Goal: Transaction & Acquisition: Purchase product/service

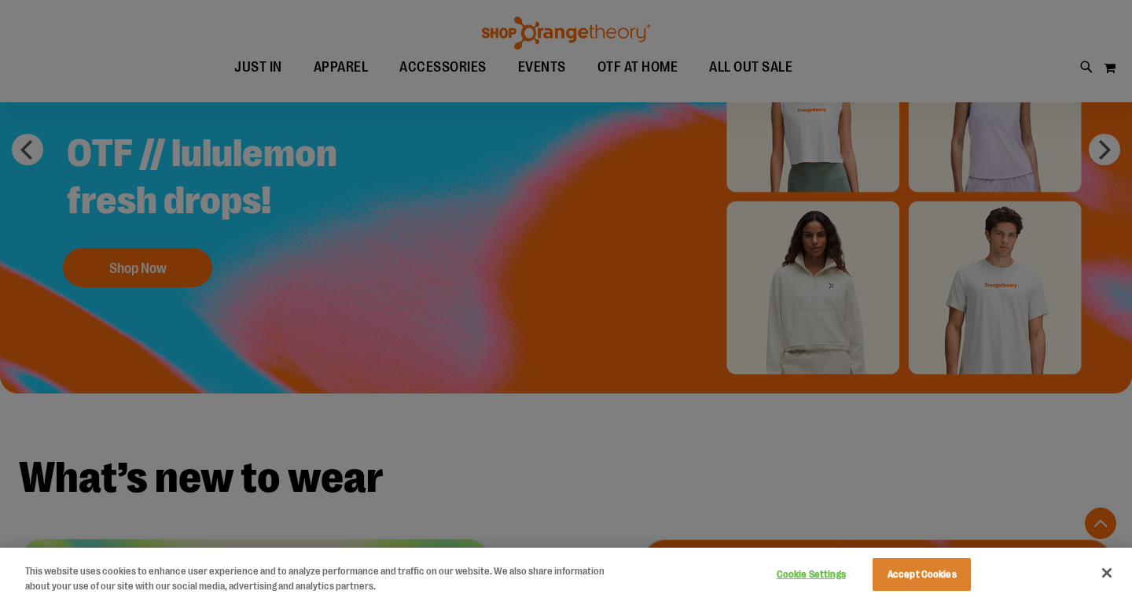
scroll to position [1366, 0]
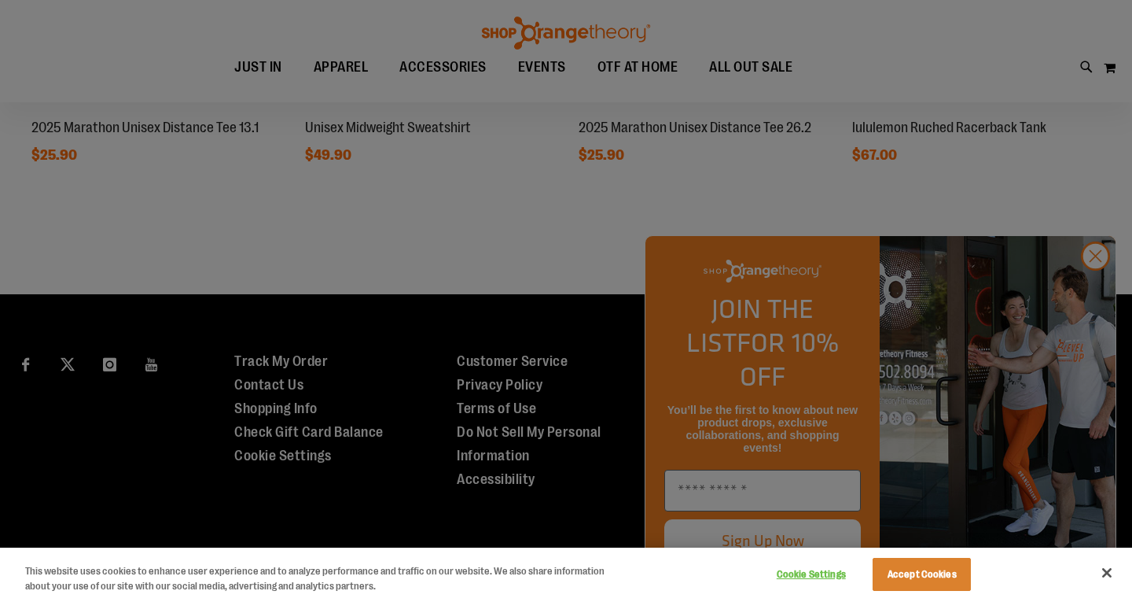
click at [1102, 285] on div at bounding box center [566, 301] width 1132 height 602
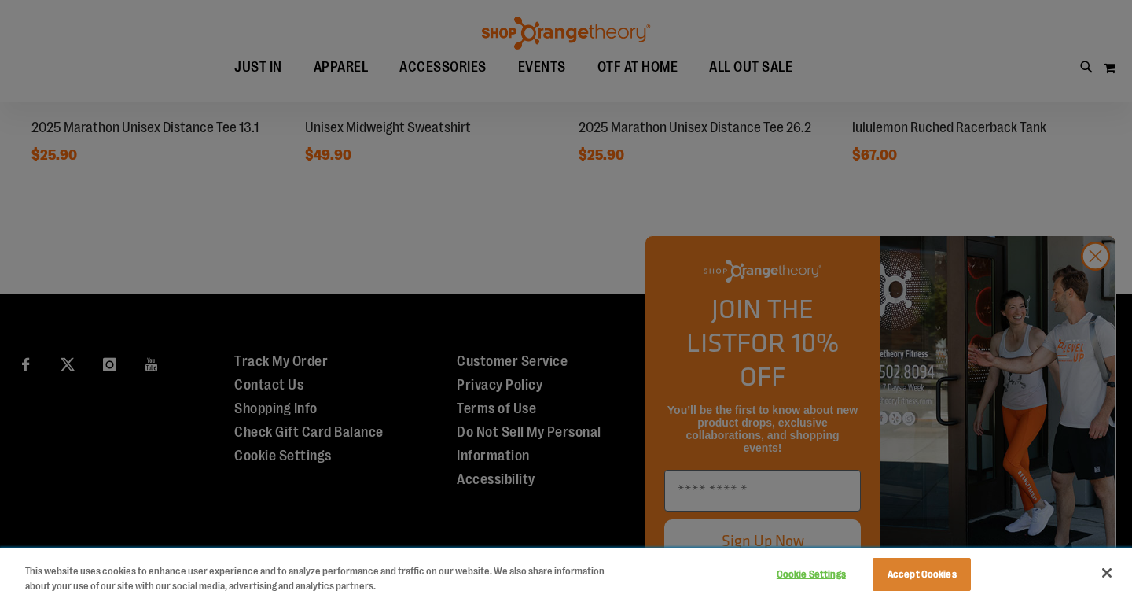
click at [944, 574] on button "Accept Cookies" at bounding box center [922, 574] width 98 height 33
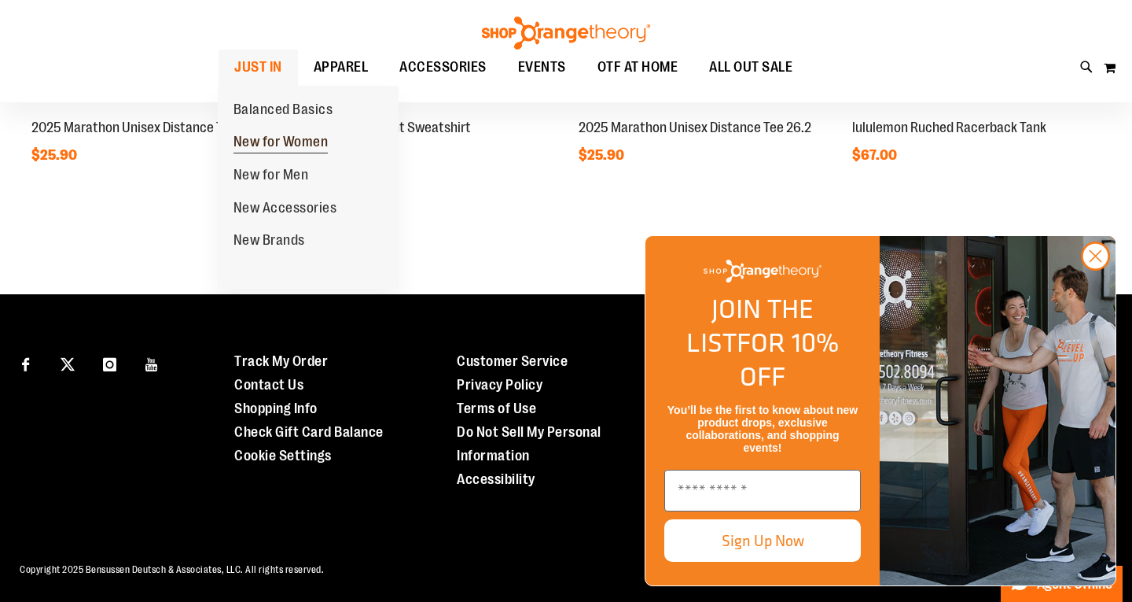
click at [282, 138] on span "New for Women" at bounding box center [281, 144] width 95 height 20
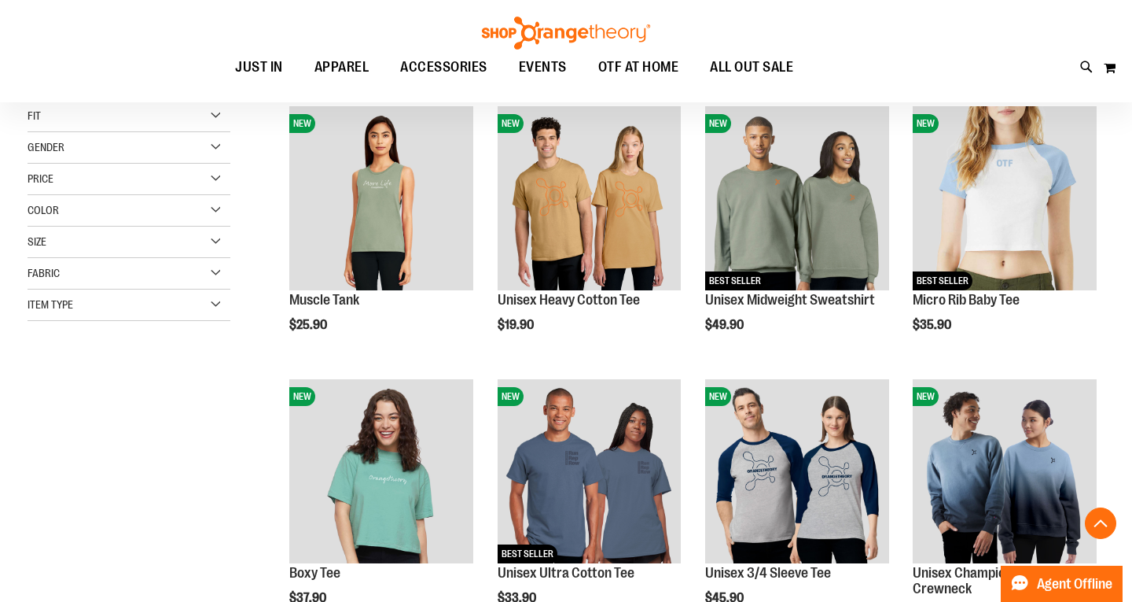
scroll to position [188, 0]
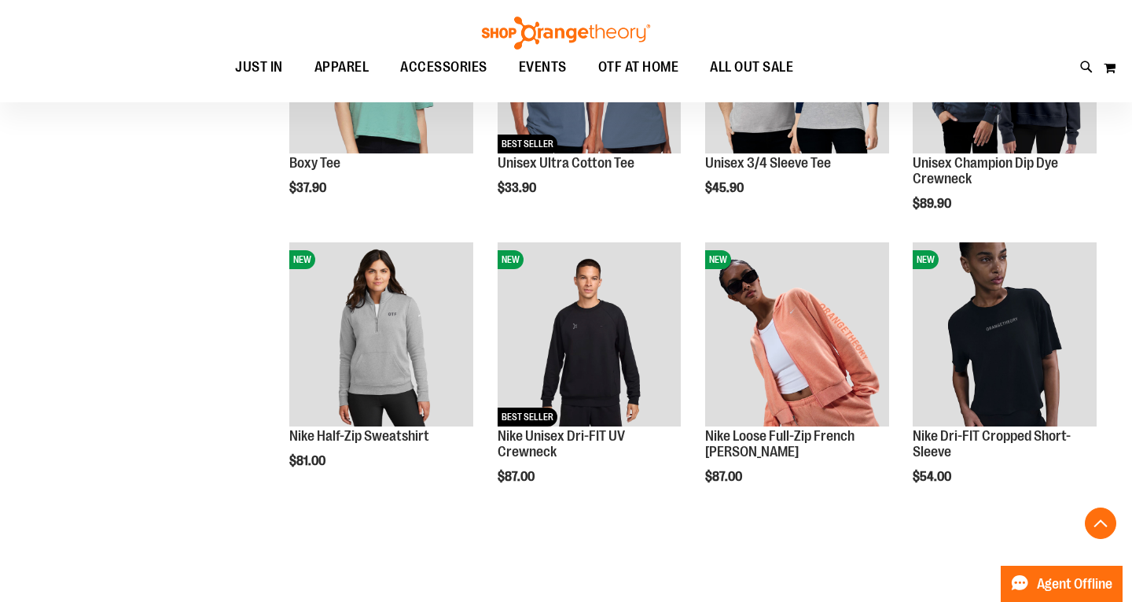
scroll to position [665, 0]
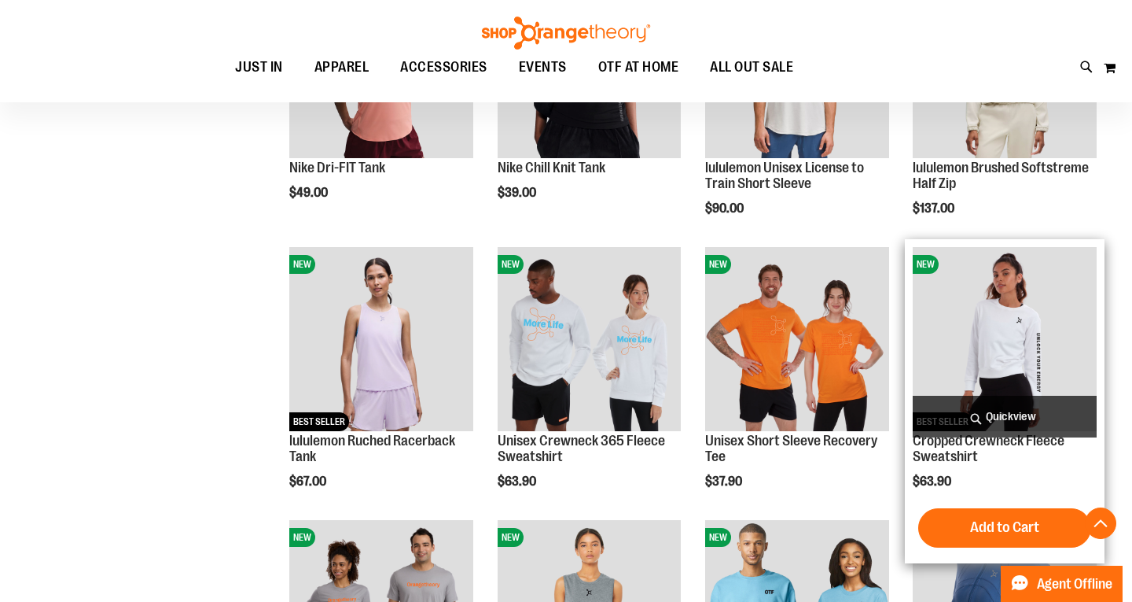
scroll to position [1167, 0]
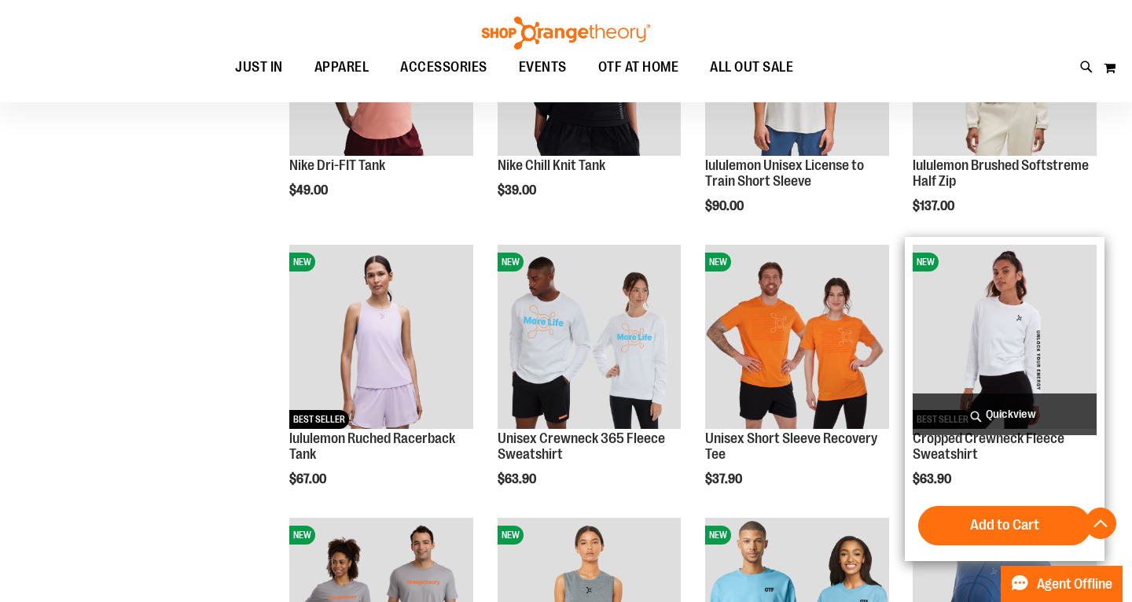
click at [1016, 298] on img "product" at bounding box center [1005, 337] width 184 height 184
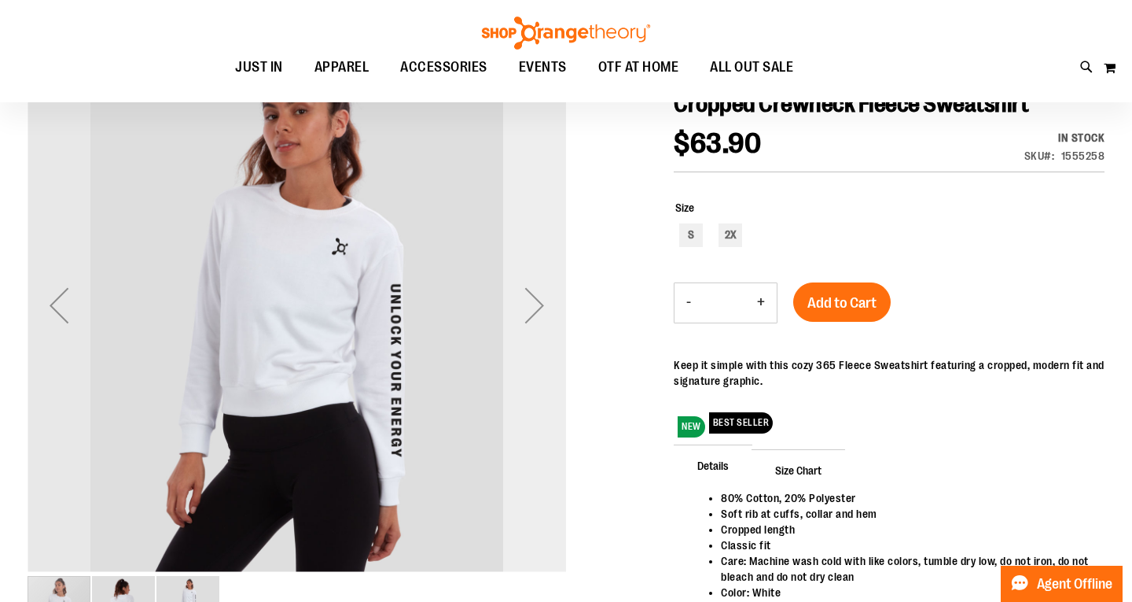
scroll to position [181, 0]
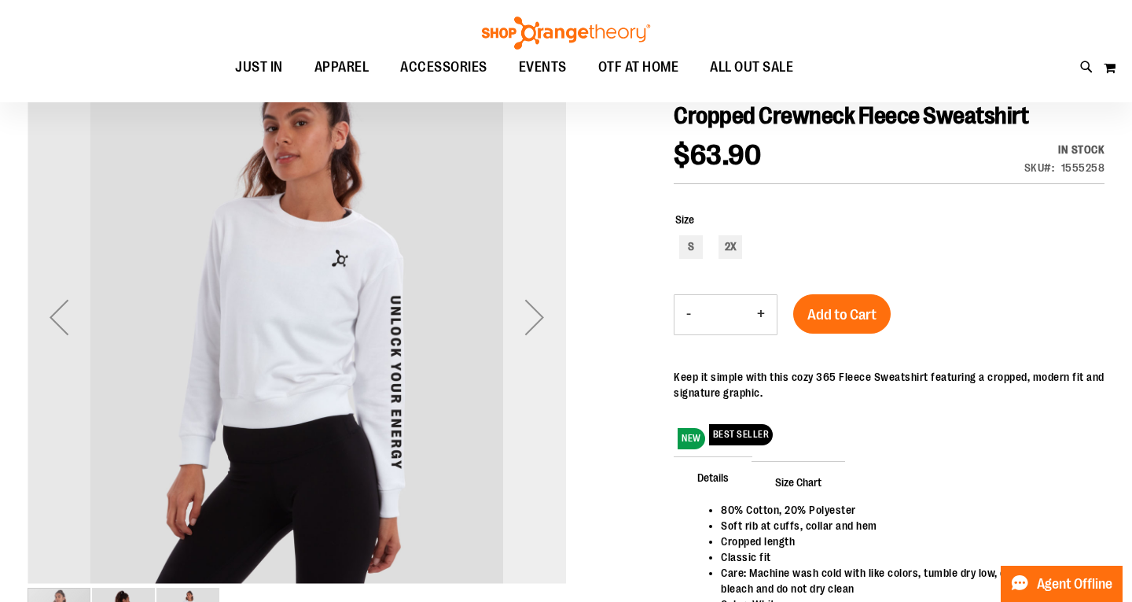
click at [534, 313] on div "Next" at bounding box center [534, 316] width 63 height 63
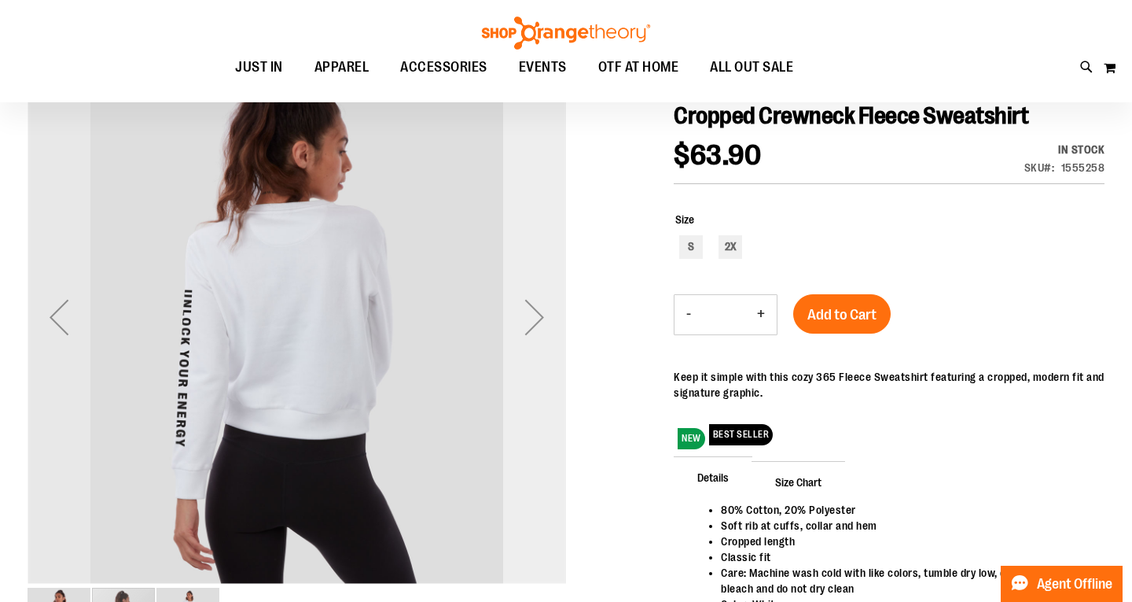
click at [534, 315] on div "Next" at bounding box center [534, 316] width 63 height 63
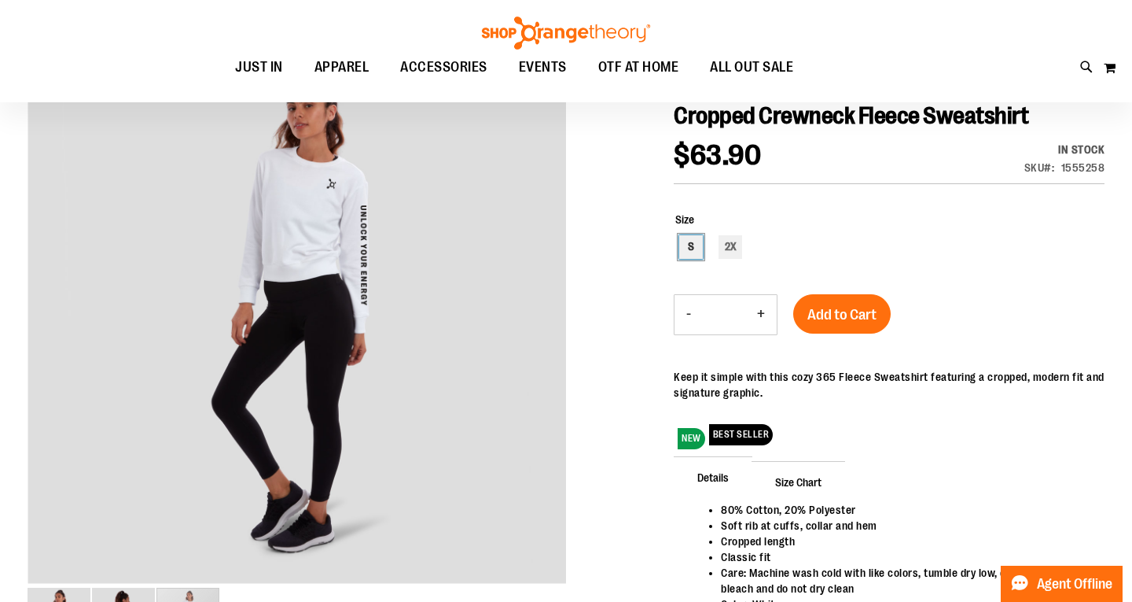
click at [683, 242] on div "S" at bounding box center [691, 247] width 24 height 24
type input "***"
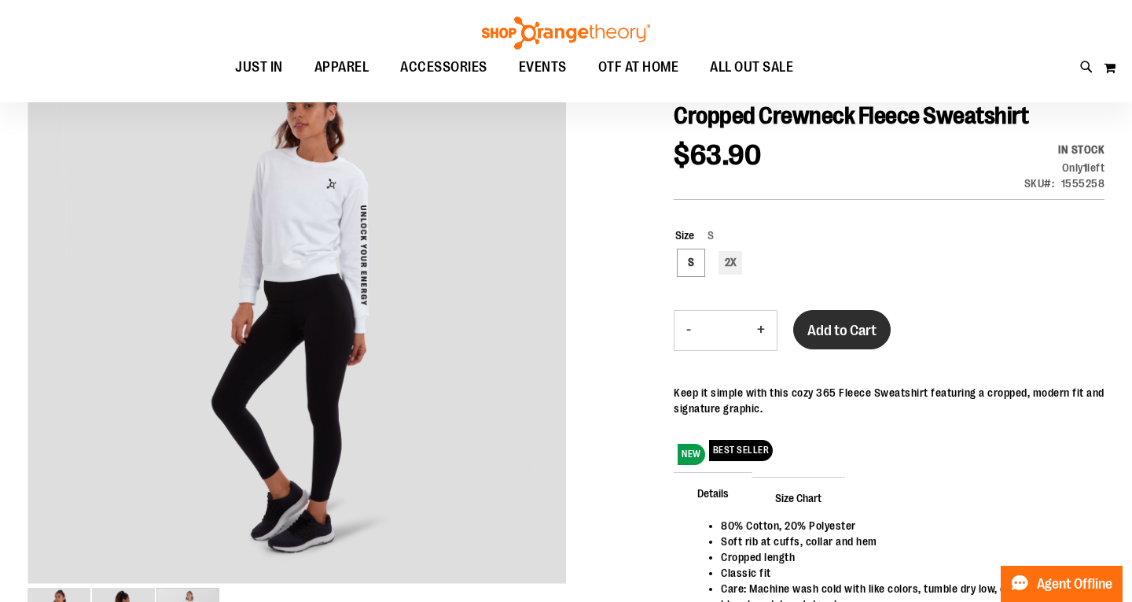
click at [834, 322] on span "Add to Cart" at bounding box center [842, 330] width 69 height 17
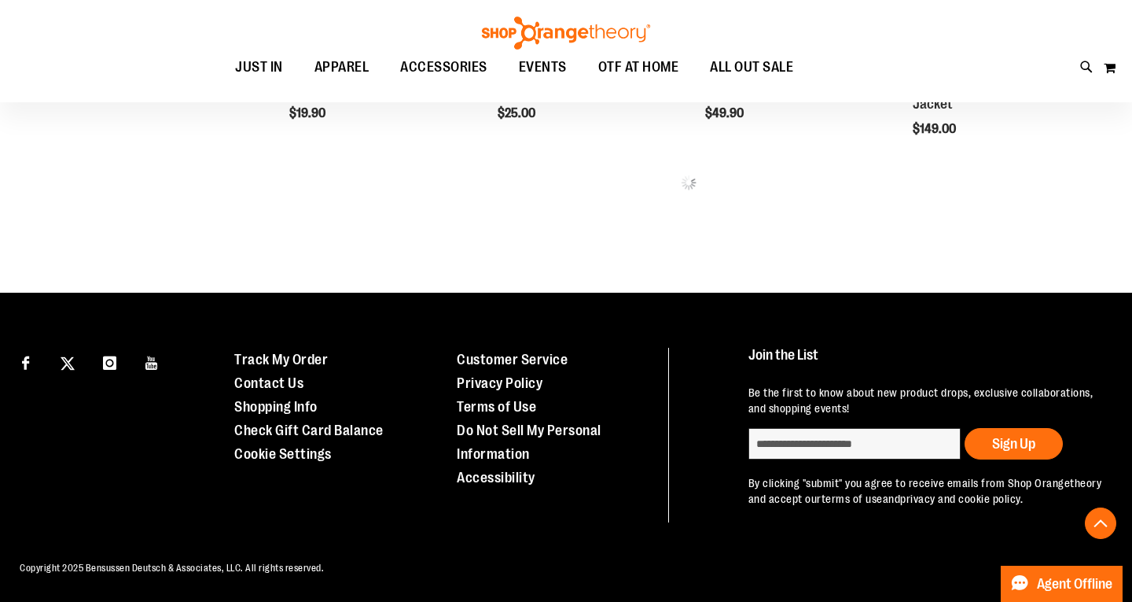
scroll to position [867, 0]
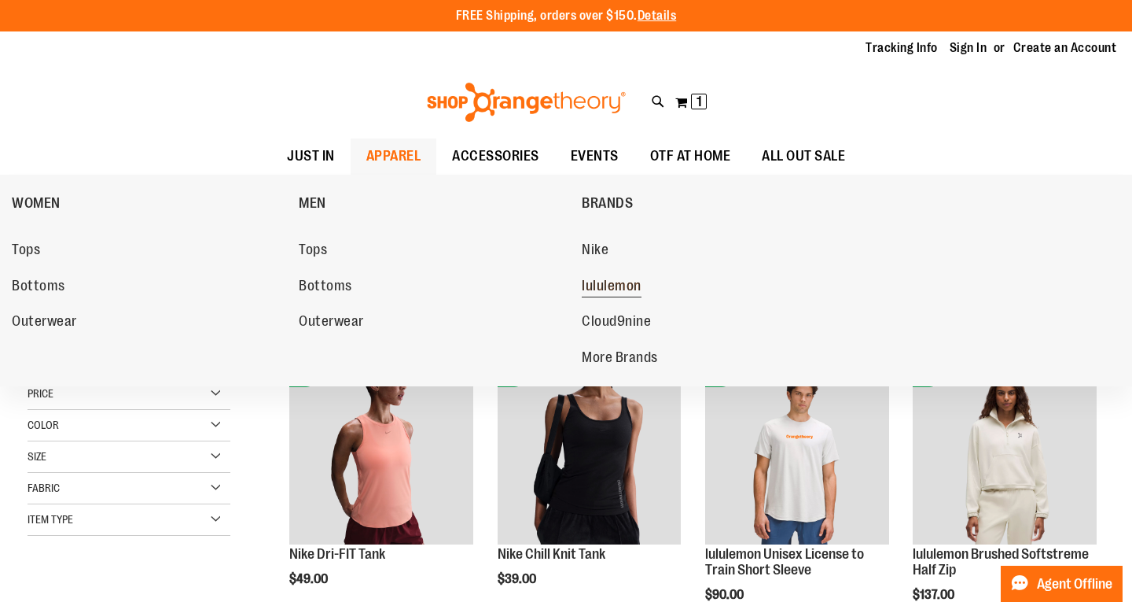
click at [603, 280] on span "lululemon" at bounding box center [612, 288] width 60 height 20
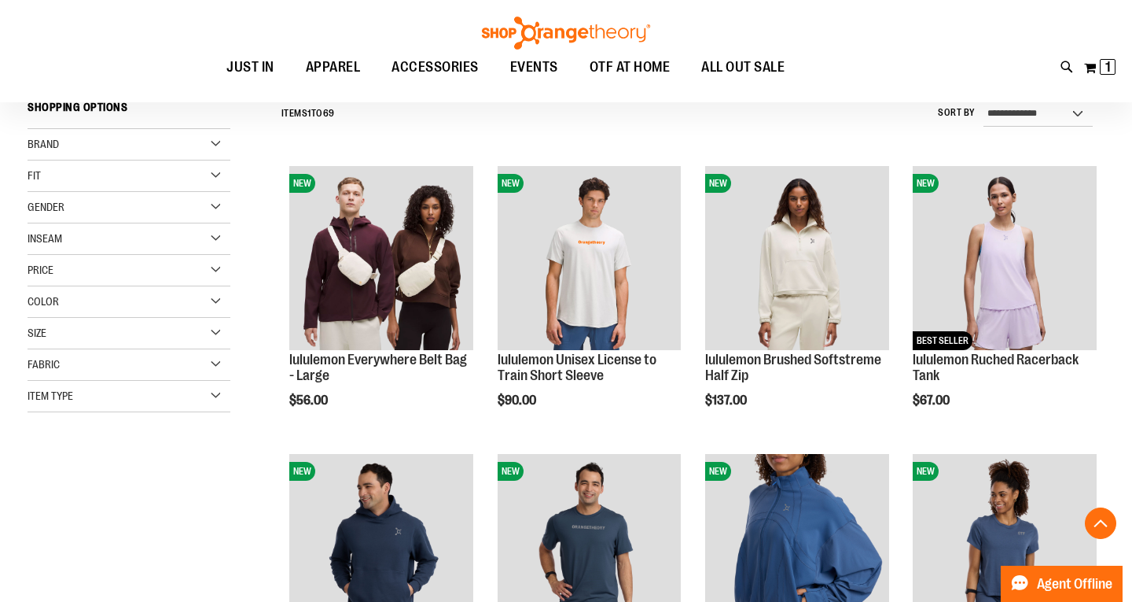
scroll to position [238, 0]
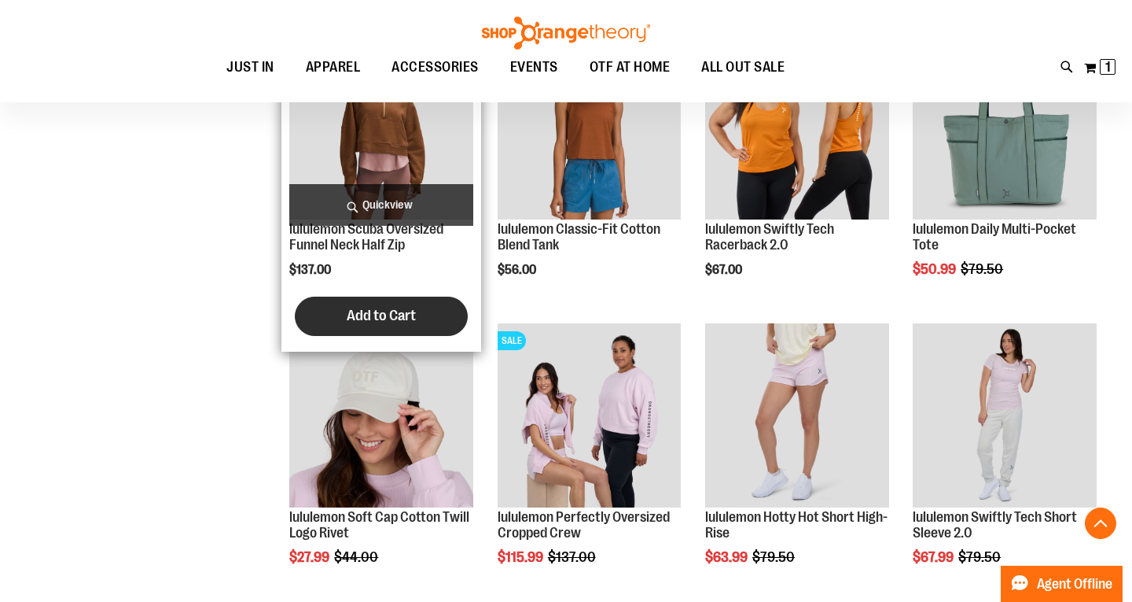
scroll to position [1159, 0]
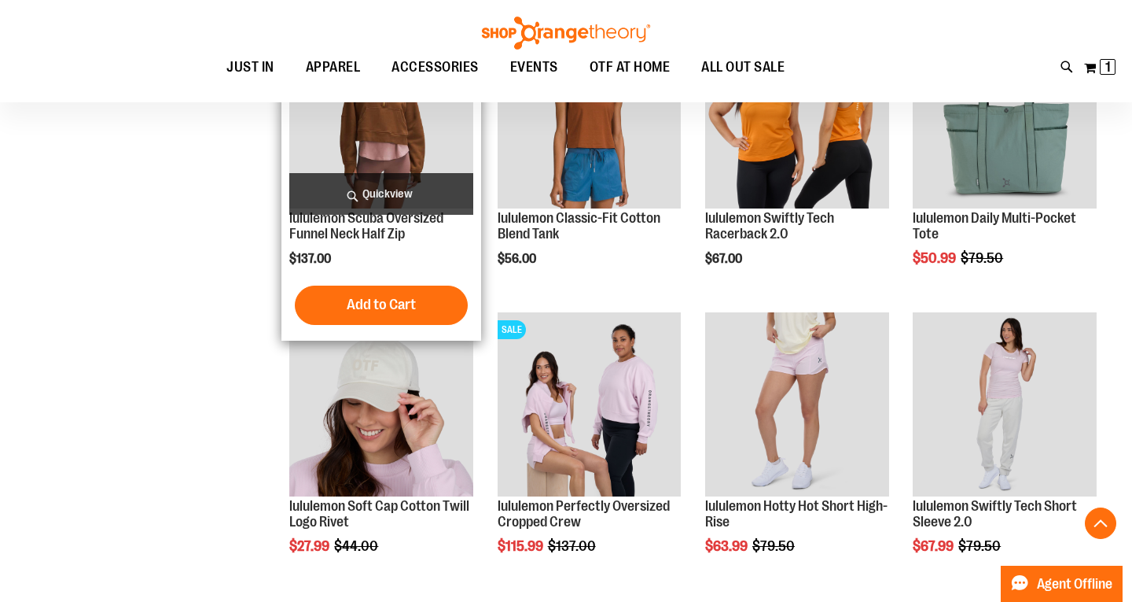
click at [403, 148] on img "product" at bounding box center [381, 116] width 184 height 184
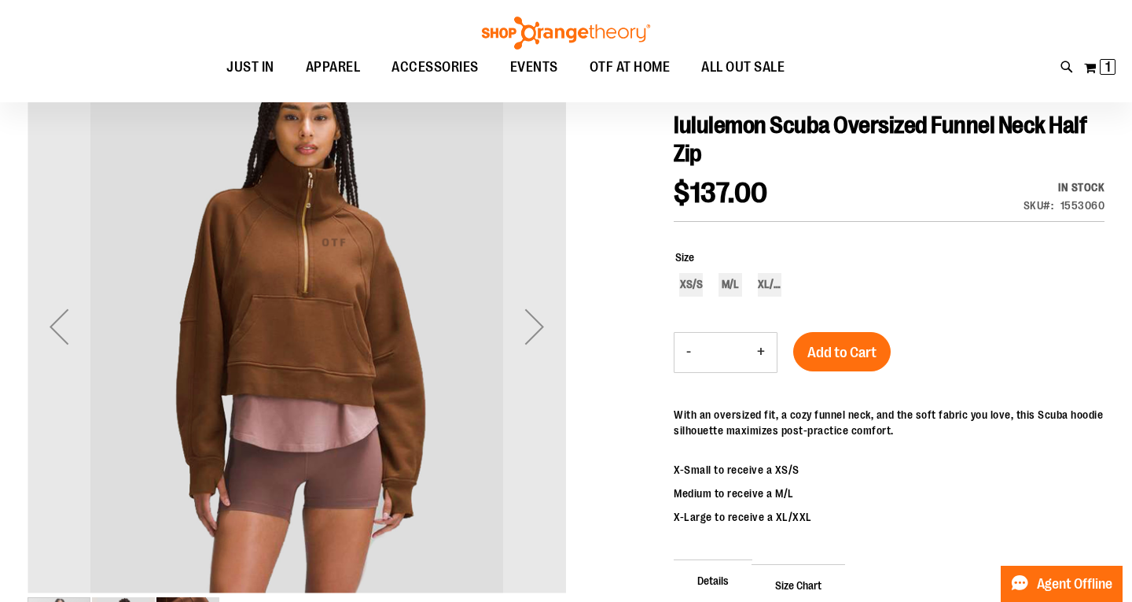
scroll to position [219, 0]
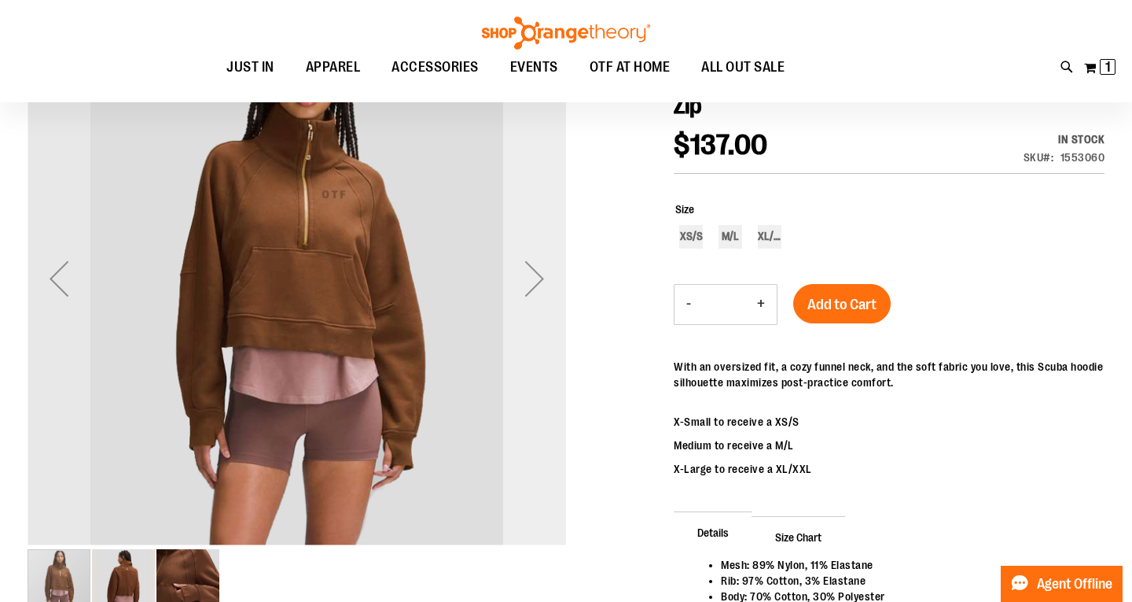
click at [536, 270] on div "Next" at bounding box center [534, 278] width 63 height 63
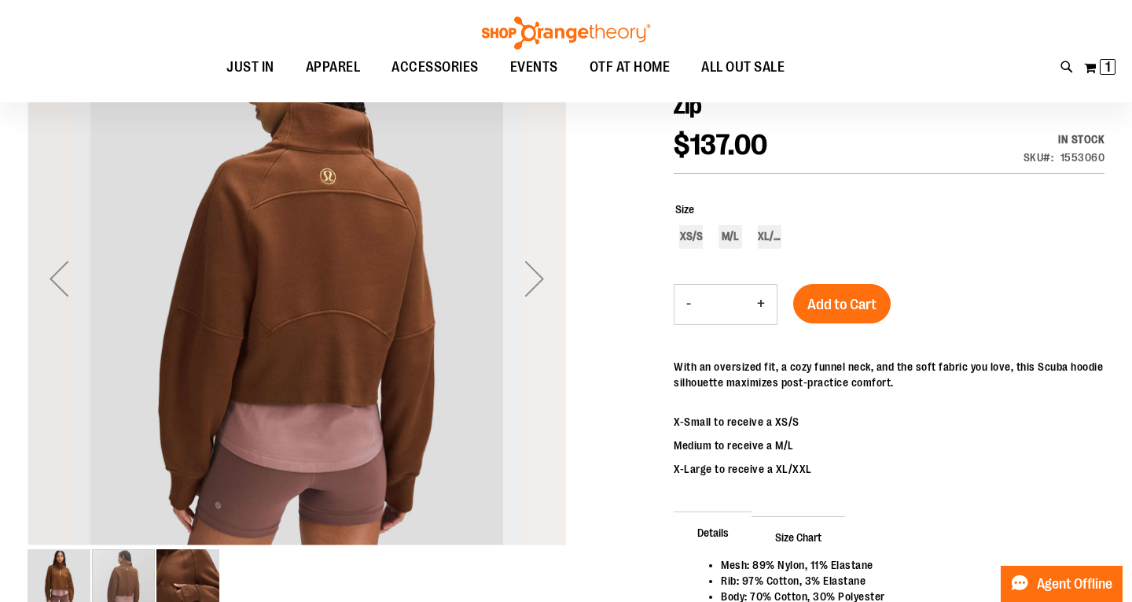
click at [536, 274] on div "Next" at bounding box center [534, 278] width 63 height 63
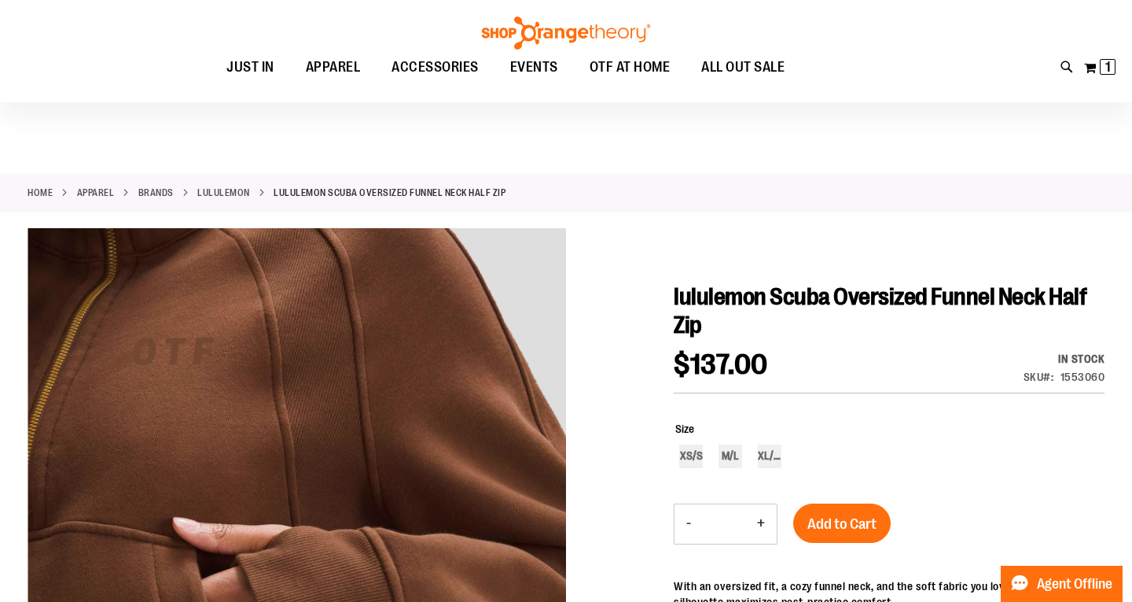
scroll to position [0, 0]
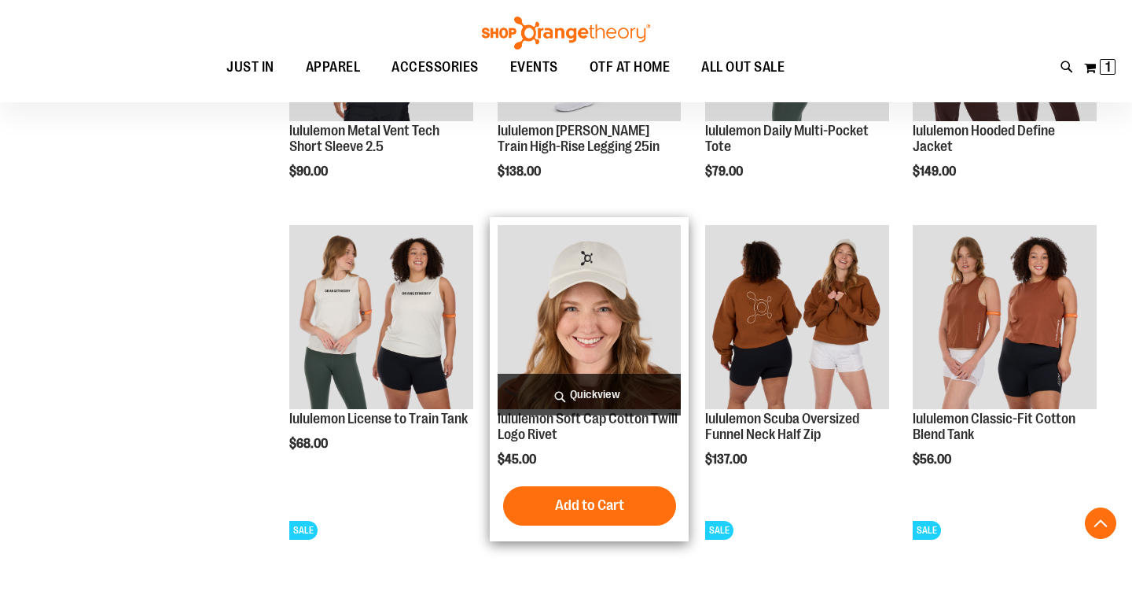
scroll to position [1225, 0]
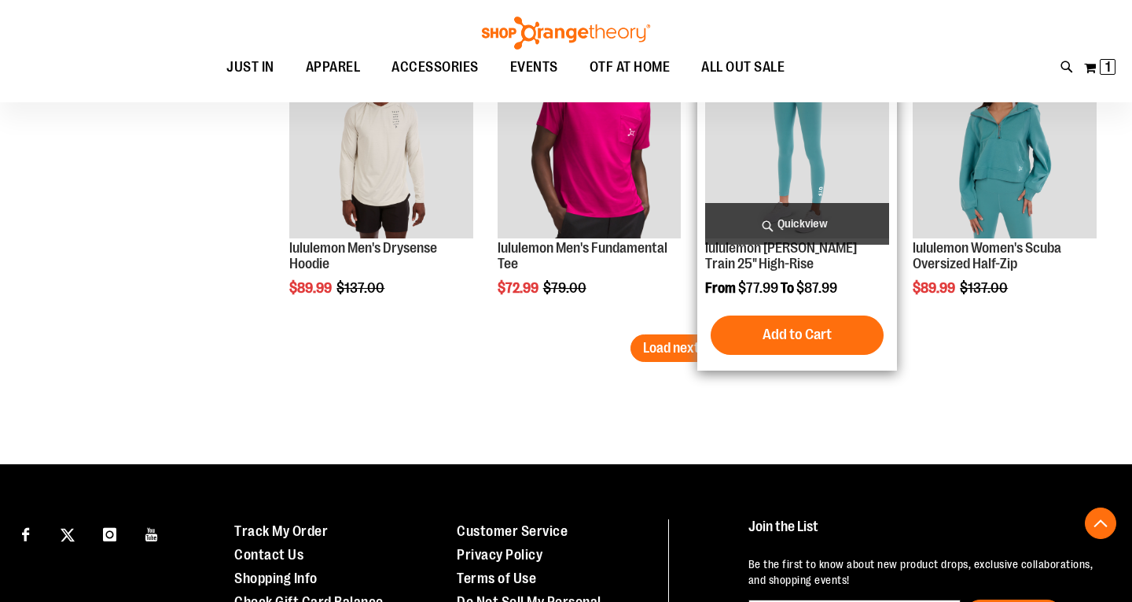
scroll to position [2458, 0]
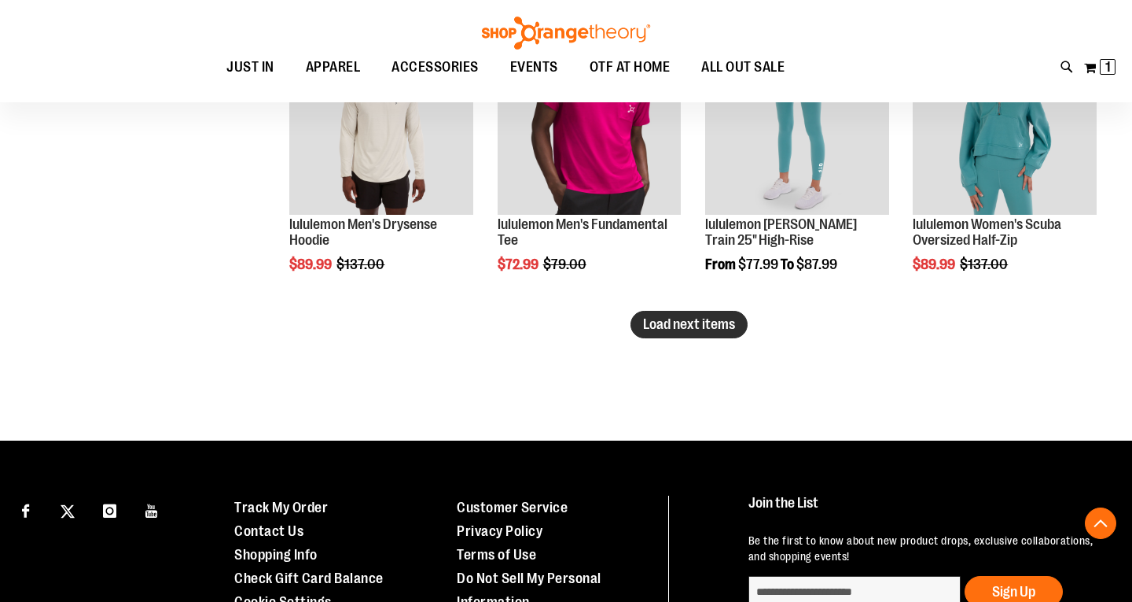
click at [720, 327] on span "Load next items" at bounding box center [689, 324] width 92 height 16
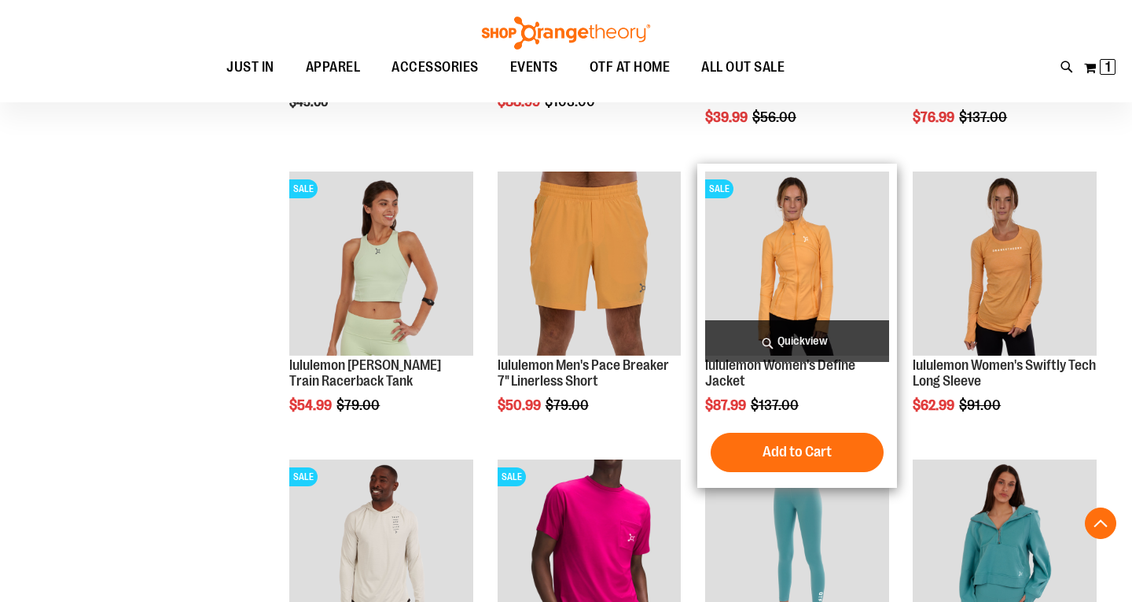
scroll to position [2028, 0]
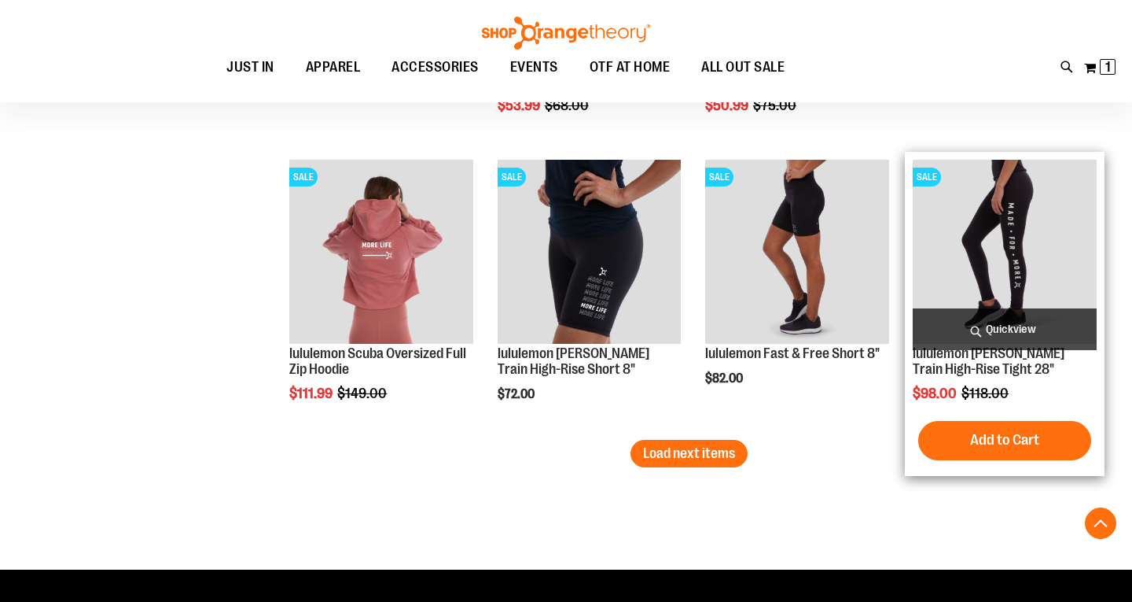
scroll to position [3197, 0]
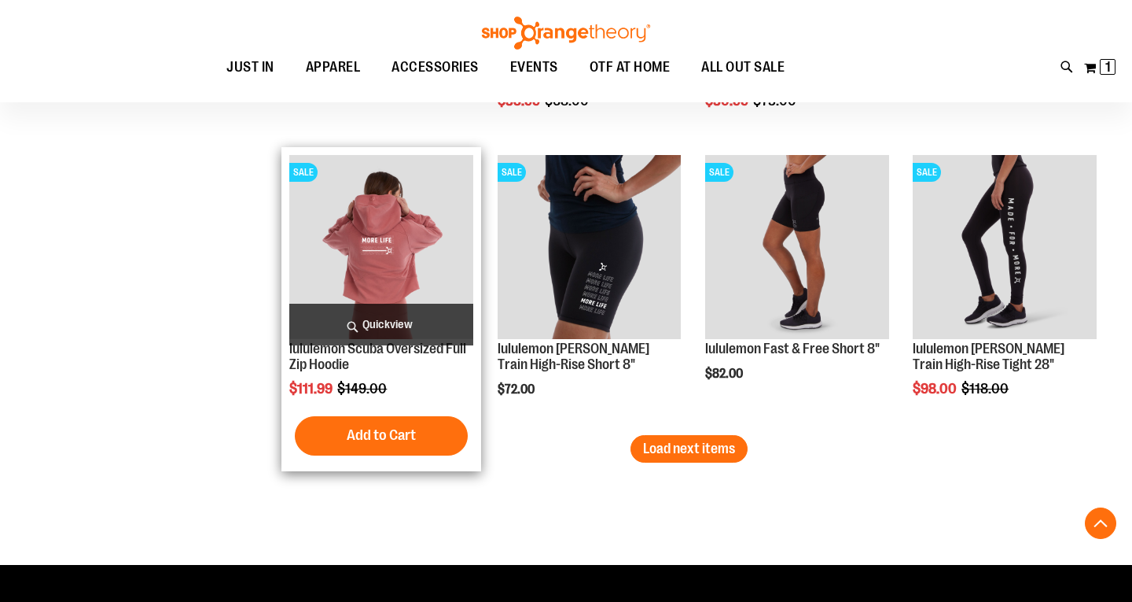
click at [408, 236] on img "product" at bounding box center [381, 247] width 184 height 184
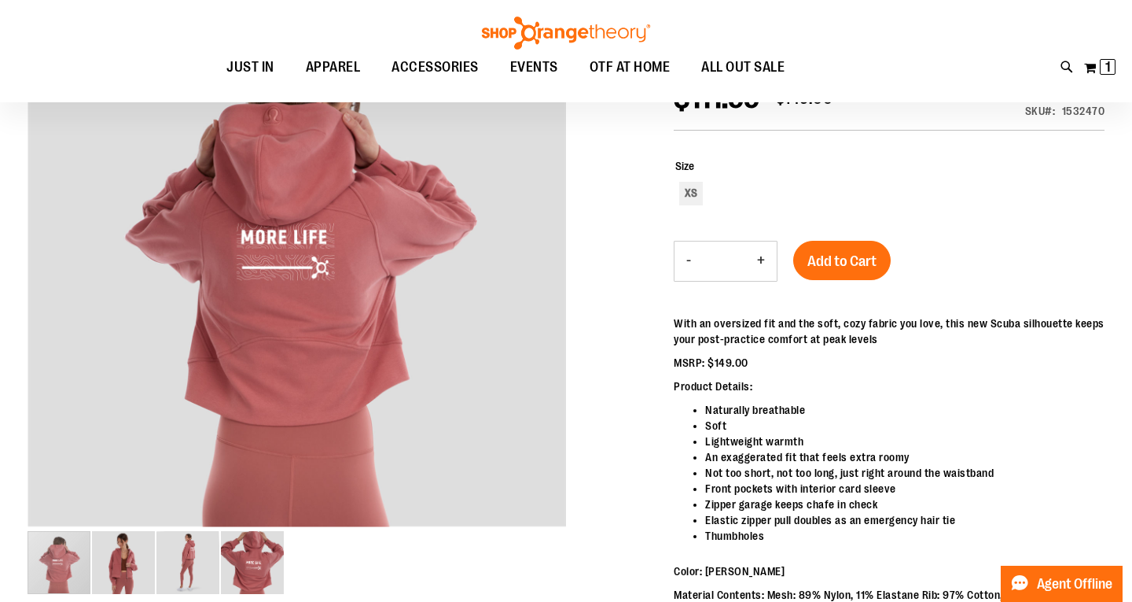
scroll to position [280, 0]
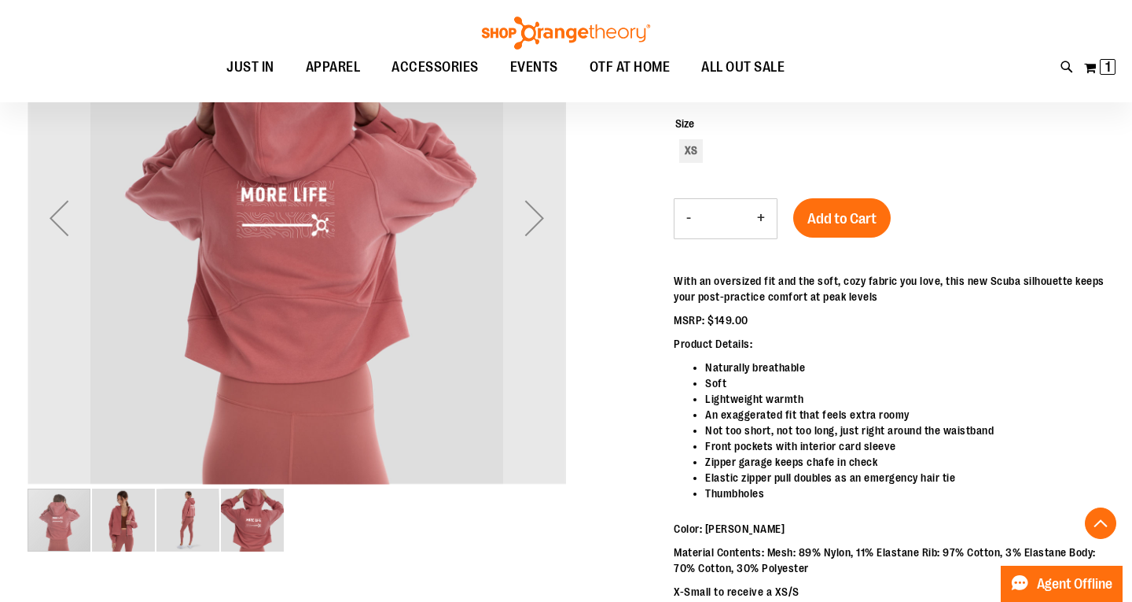
click at [261, 516] on img "image 4 of 4" at bounding box center [252, 519] width 63 height 63
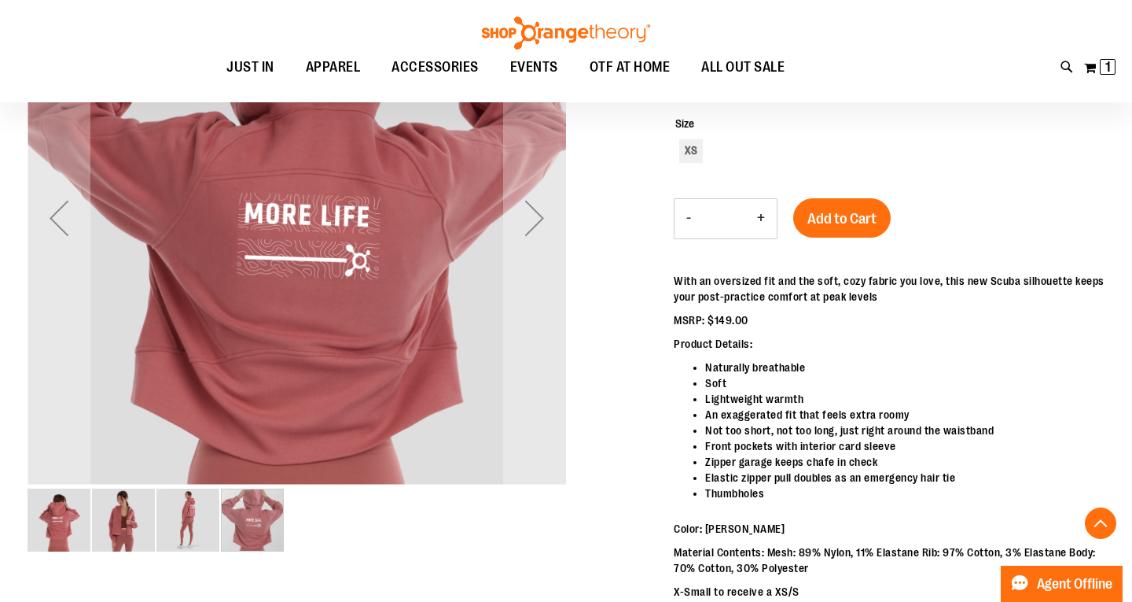
click at [194, 540] on img "image 3 of 4" at bounding box center [188, 519] width 63 height 63
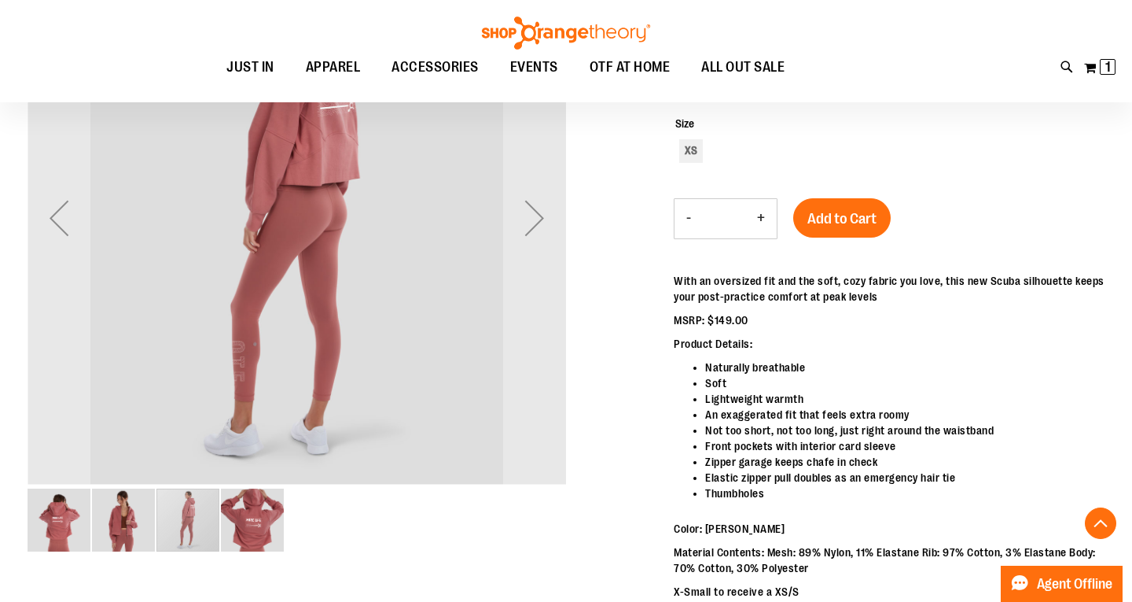
scroll to position [255, 0]
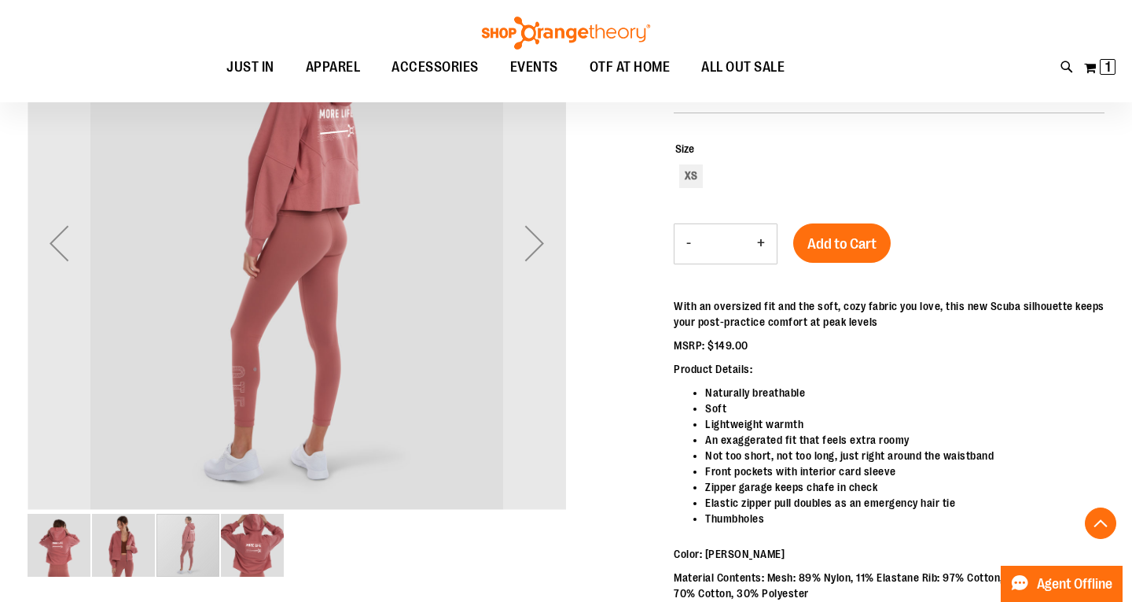
click at [113, 545] on img "image 2 of 4" at bounding box center [123, 545] width 63 height 63
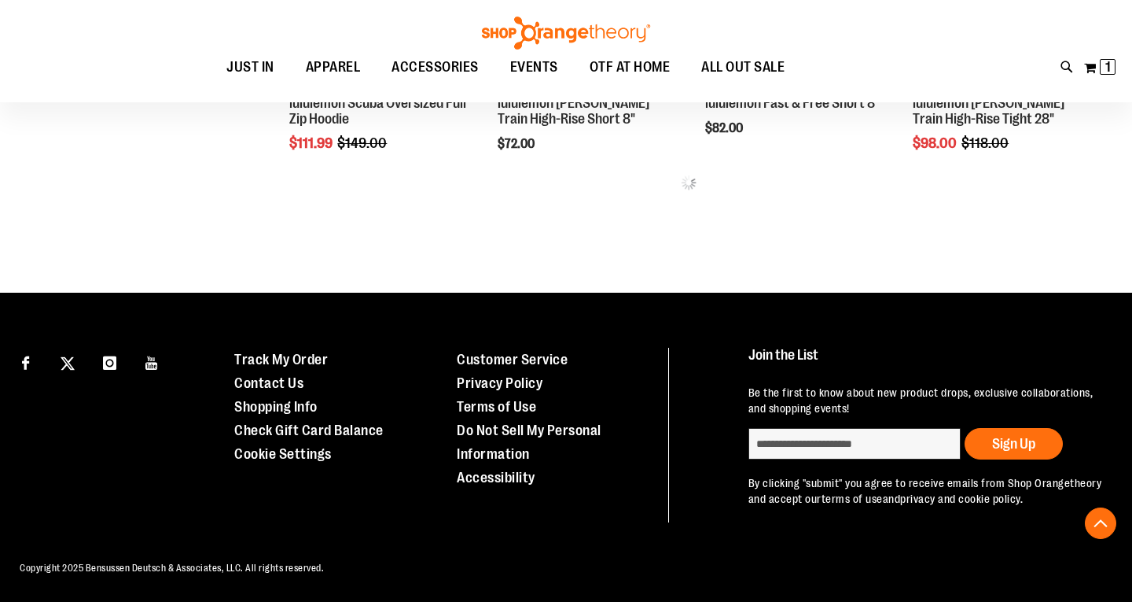
scroll to position [783, 0]
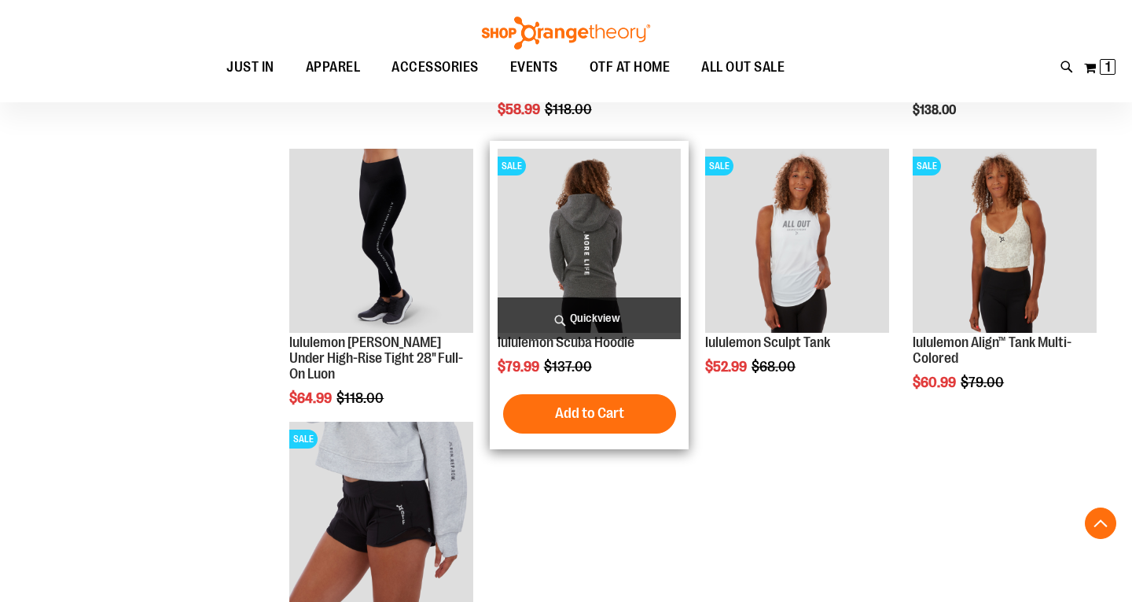
scroll to position [1101, 0]
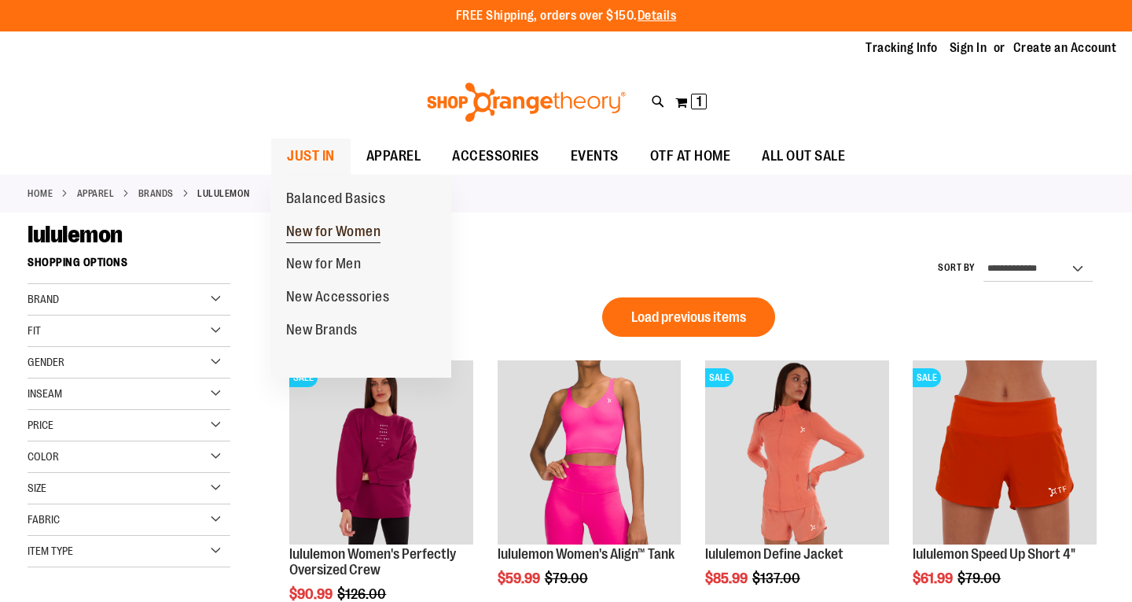
click at [333, 223] on span "New for Women" at bounding box center [333, 233] width 95 height 20
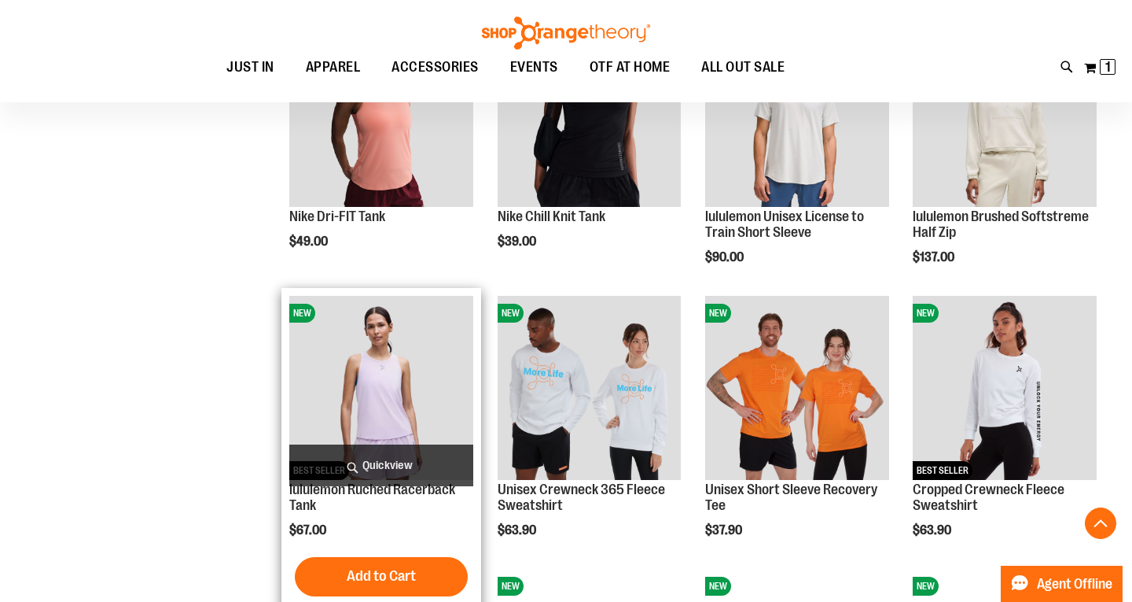
scroll to position [1158, 1]
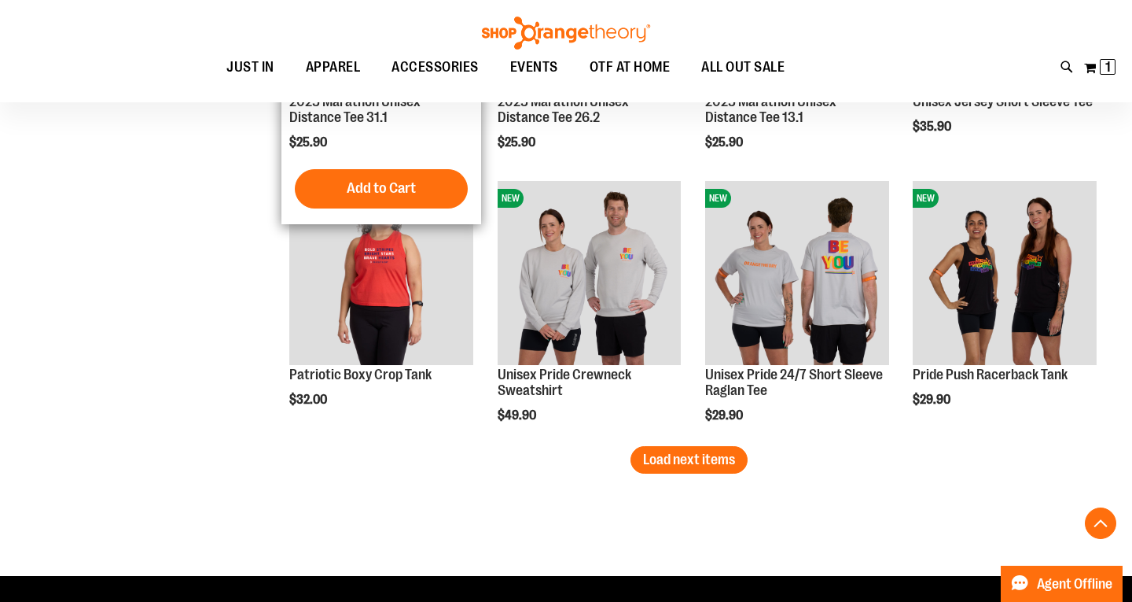
scroll to position [2327, 0]
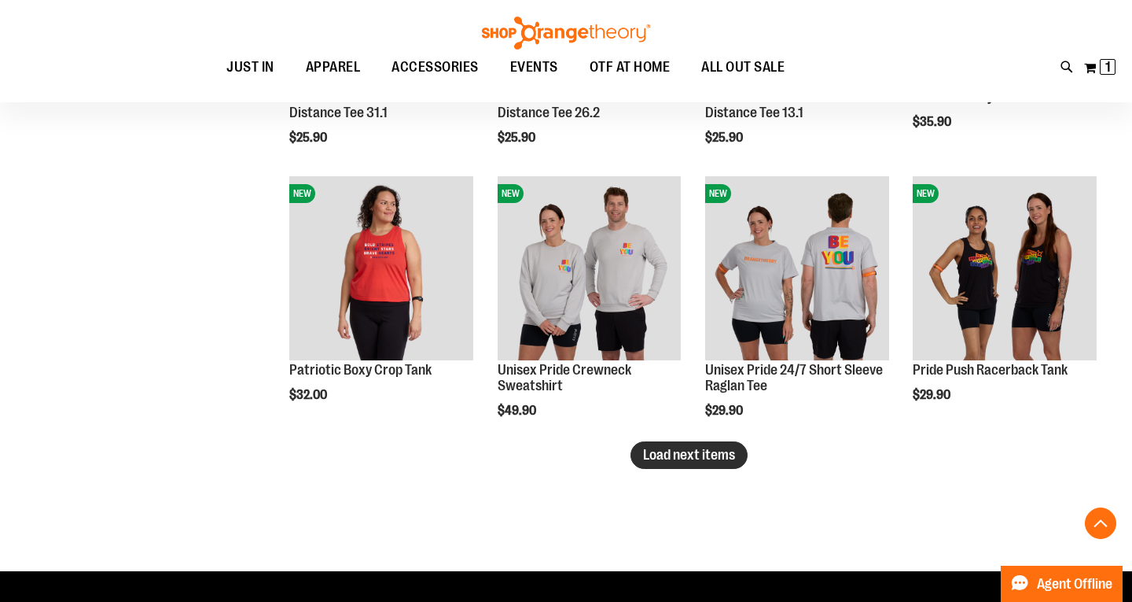
click at [702, 447] on button "Load next items" at bounding box center [689, 455] width 117 height 28
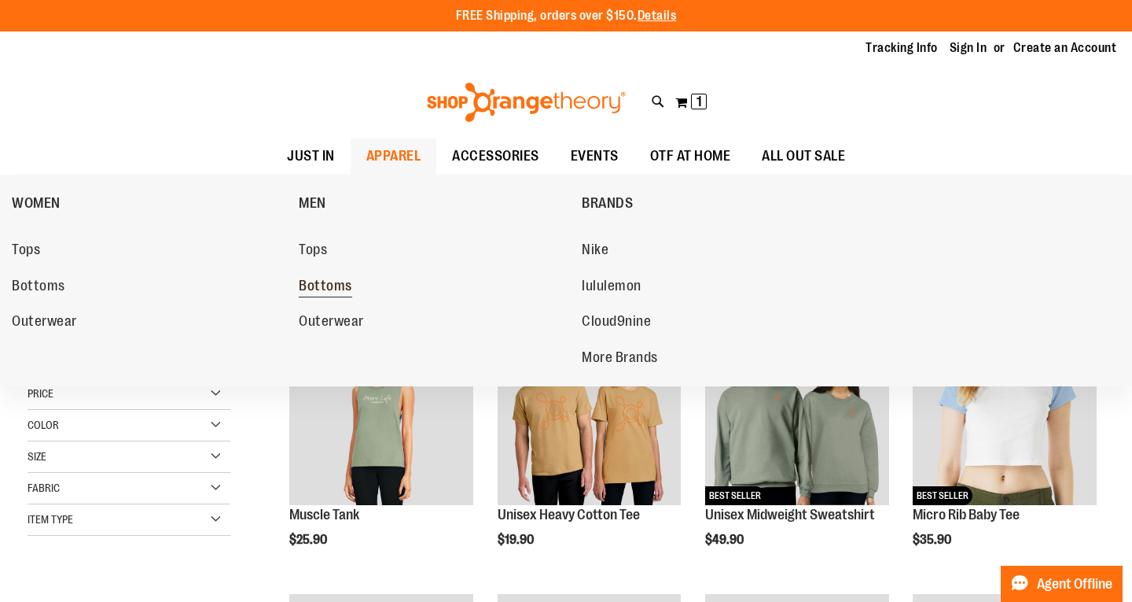
click at [342, 284] on span "Bottoms" at bounding box center [325, 288] width 53 height 20
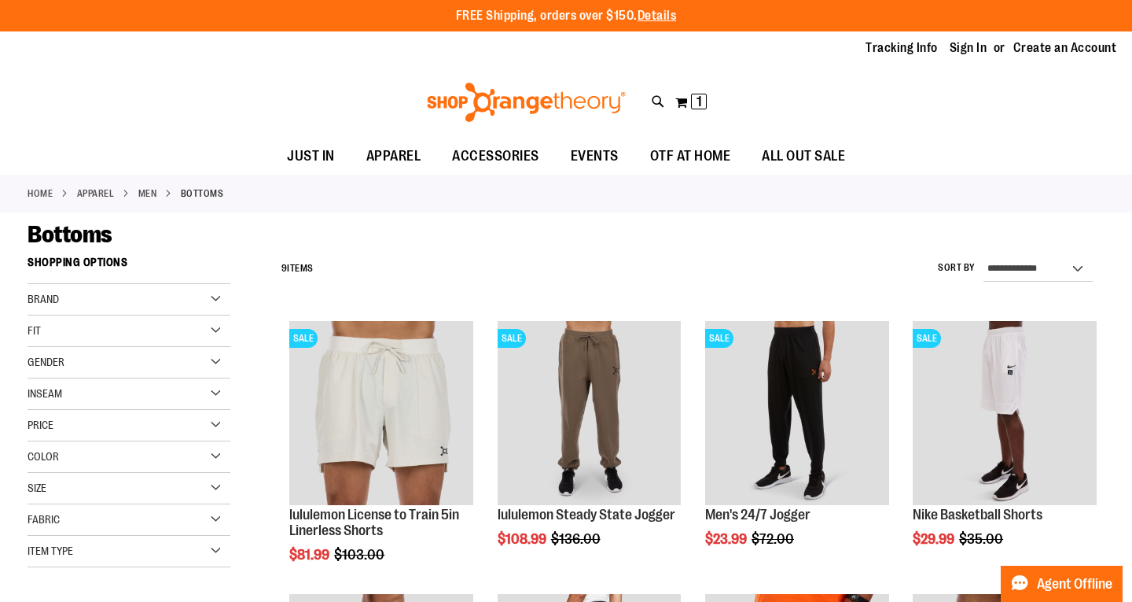
click at [154, 191] on link "MEN" at bounding box center [147, 193] width 19 height 14
click at [124, 190] on li "APPAREL" at bounding box center [107, 193] width 61 height 14
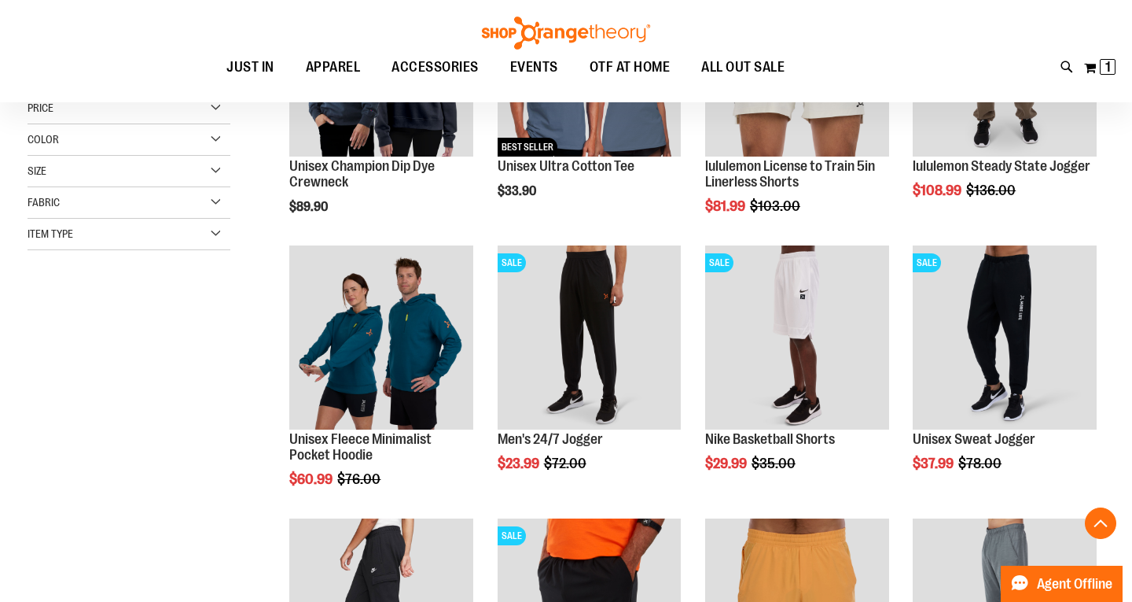
scroll to position [485, 0]
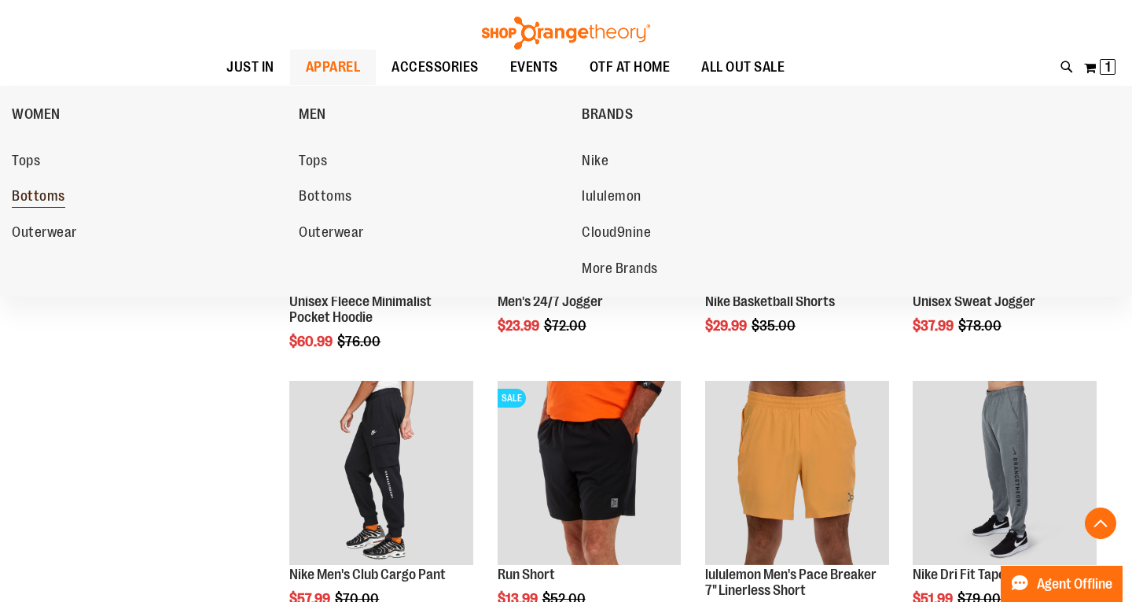
click at [39, 198] on span "Bottoms" at bounding box center [38, 198] width 53 height 20
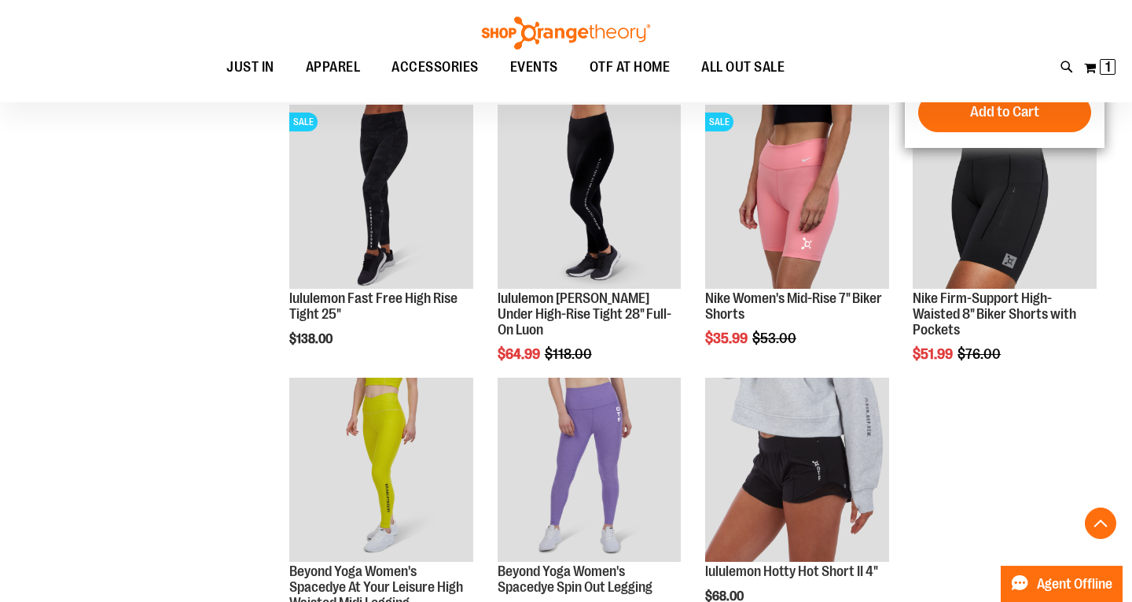
scroll to position [1712, 0]
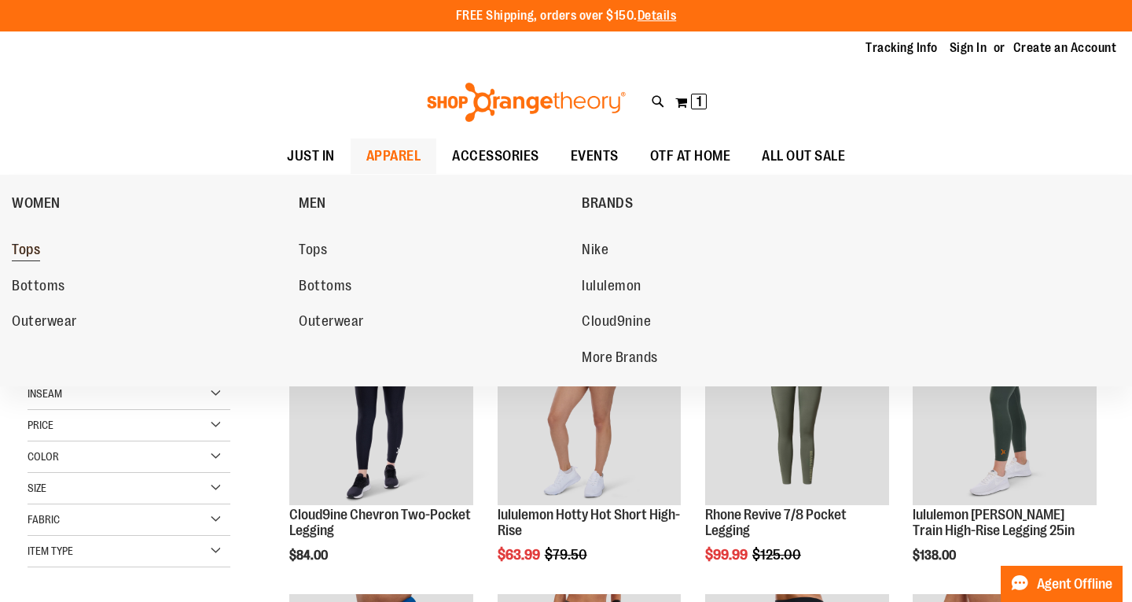
click at [32, 252] on span "Tops" at bounding box center [26, 251] width 28 height 20
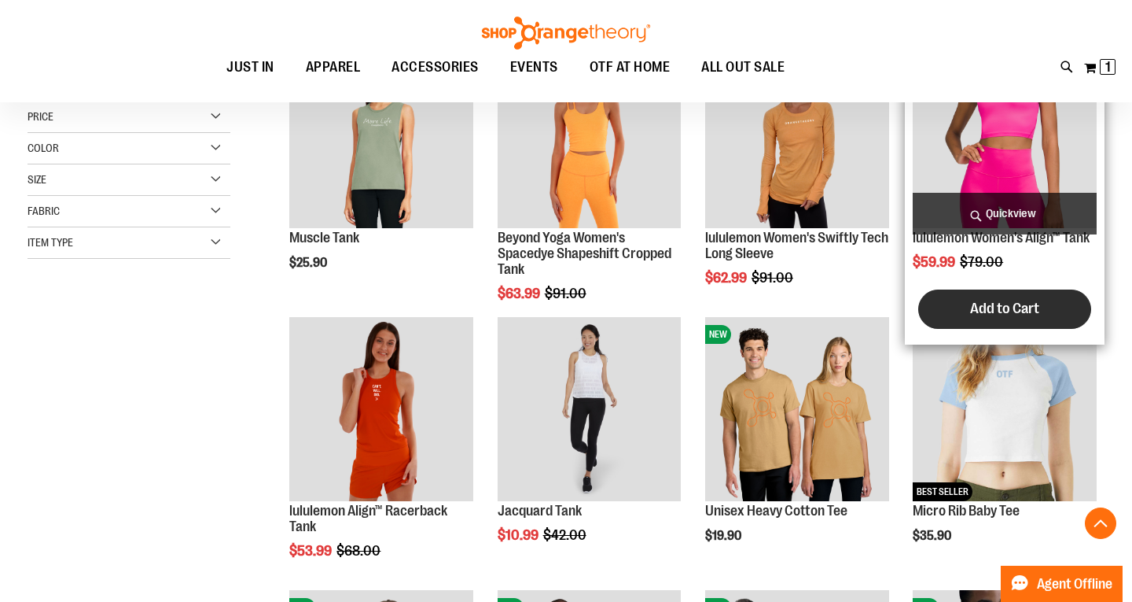
scroll to position [298, 0]
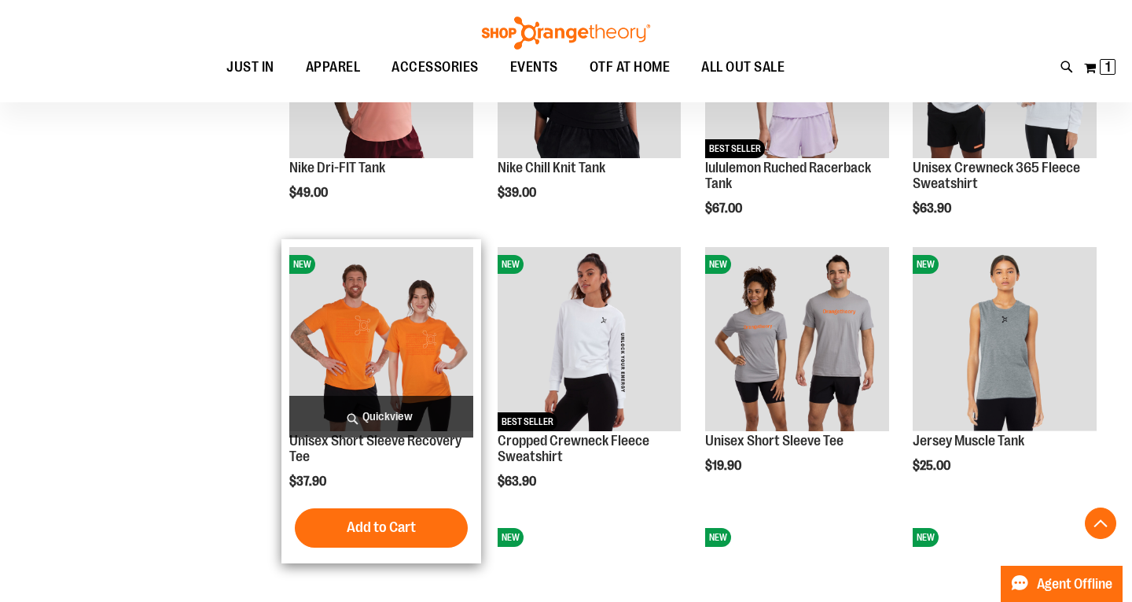
scroll to position [1236, 1]
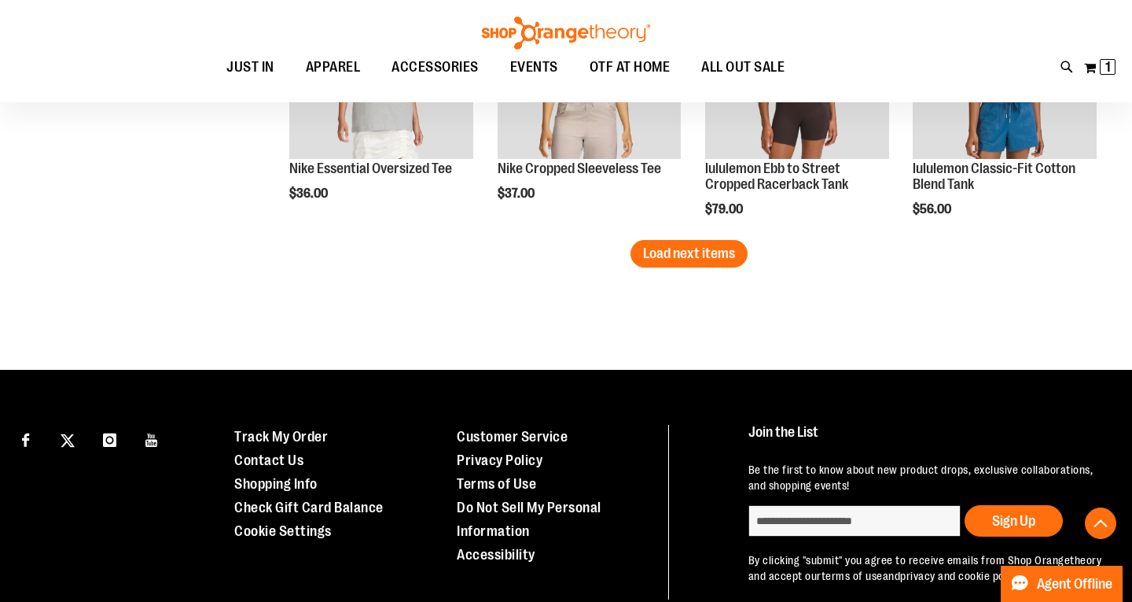
scroll to position [2483, 0]
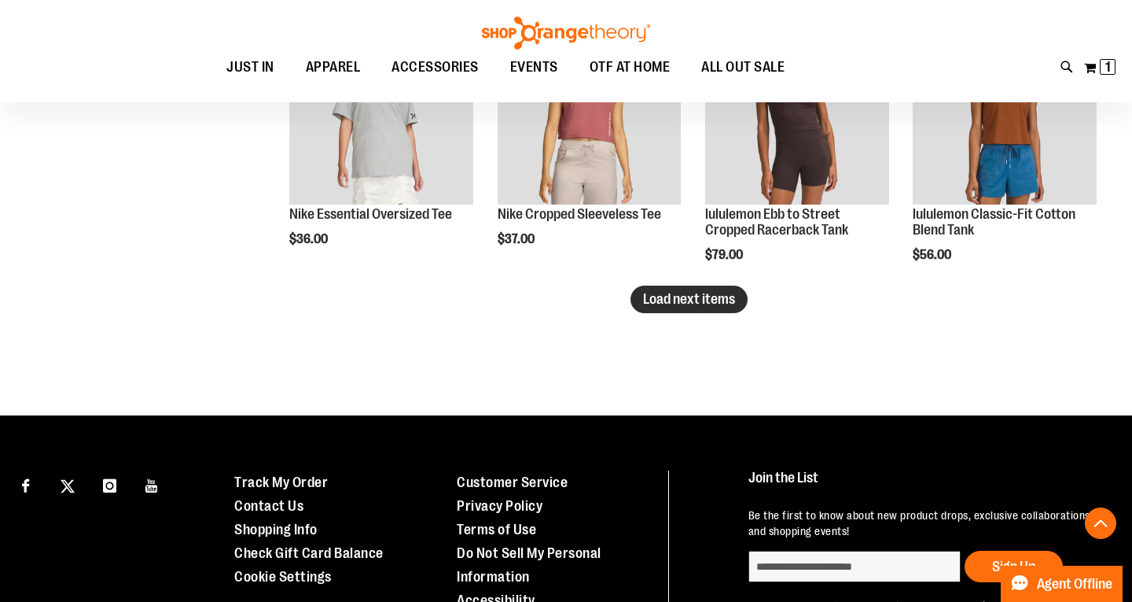
click at [679, 300] on span "Load next items" at bounding box center [689, 299] width 92 height 16
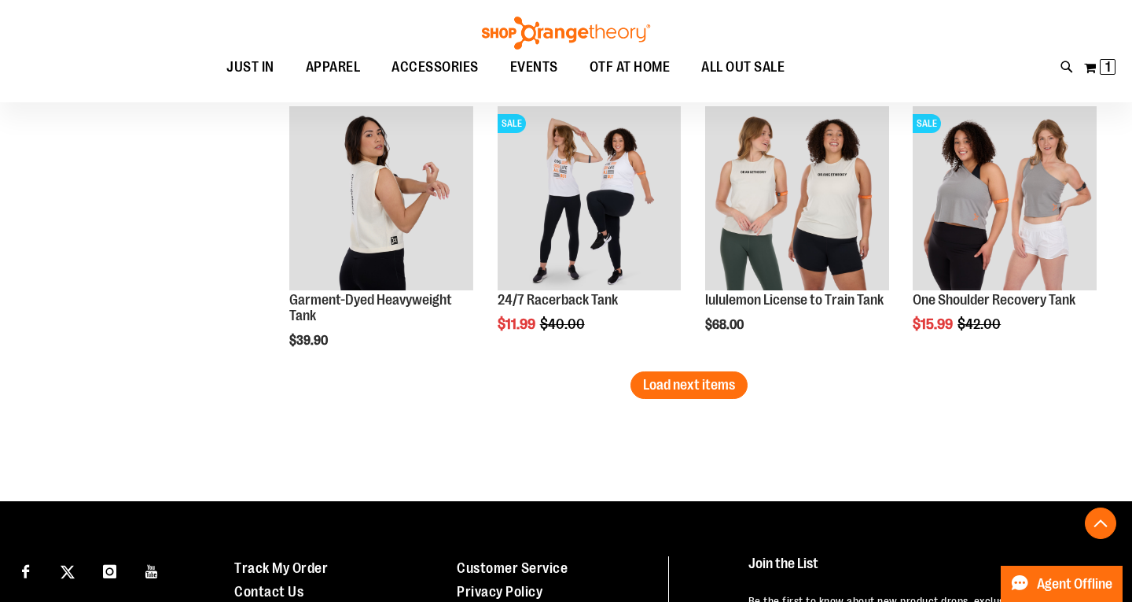
scroll to position [3211, 0]
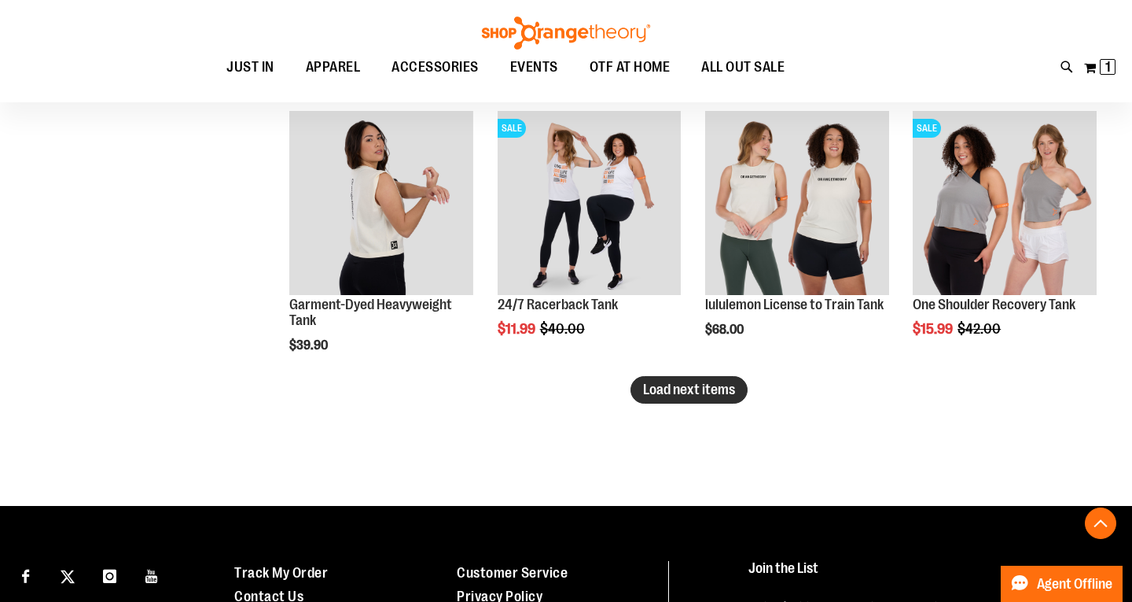
click at [727, 391] on span "Load next items" at bounding box center [689, 389] width 92 height 16
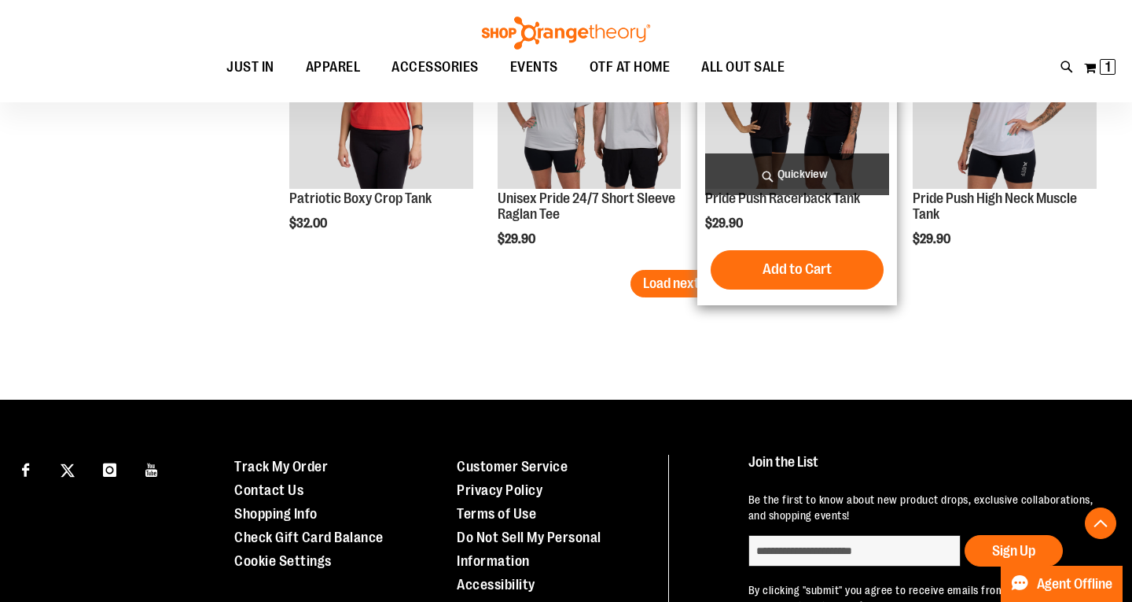
scroll to position [4189, 0]
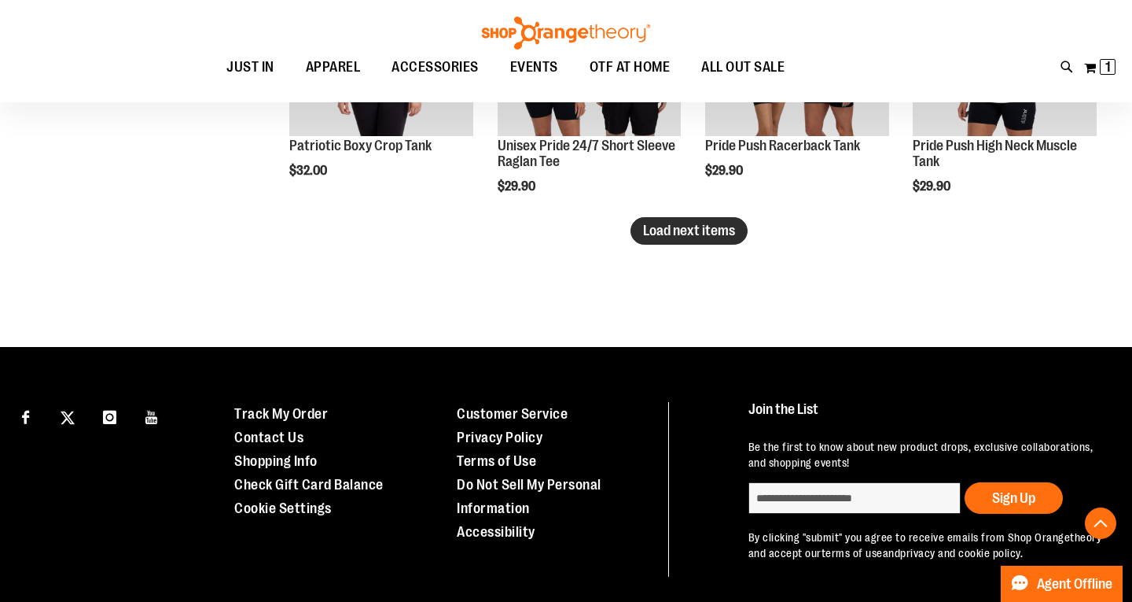
click at [659, 238] on span "Load next items" at bounding box center [689, 231] width 92 height 16
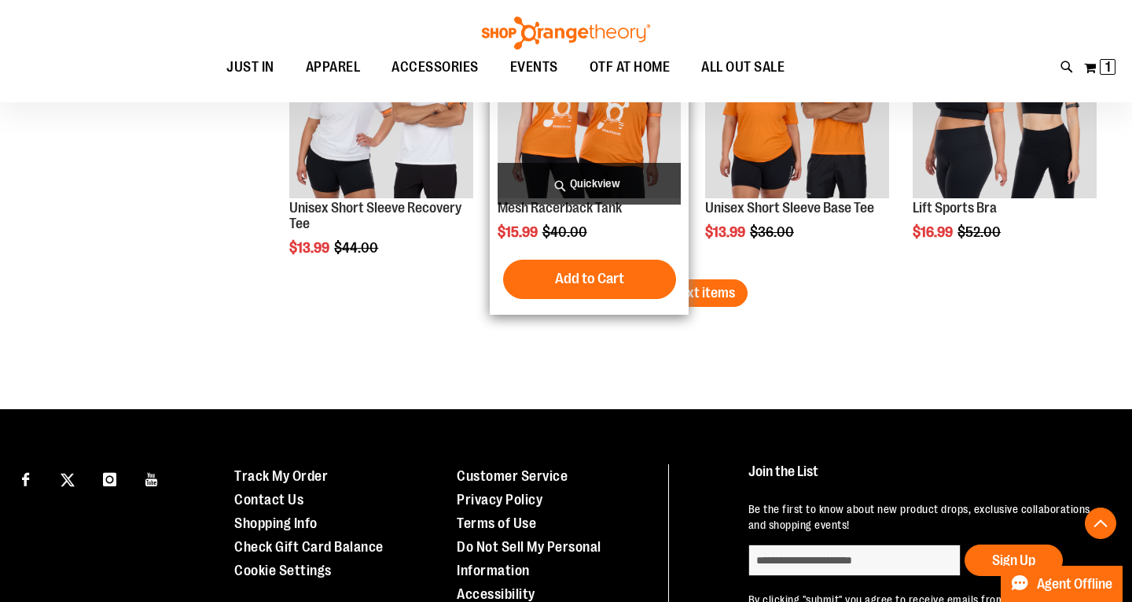
scroll to position [4943, 0]
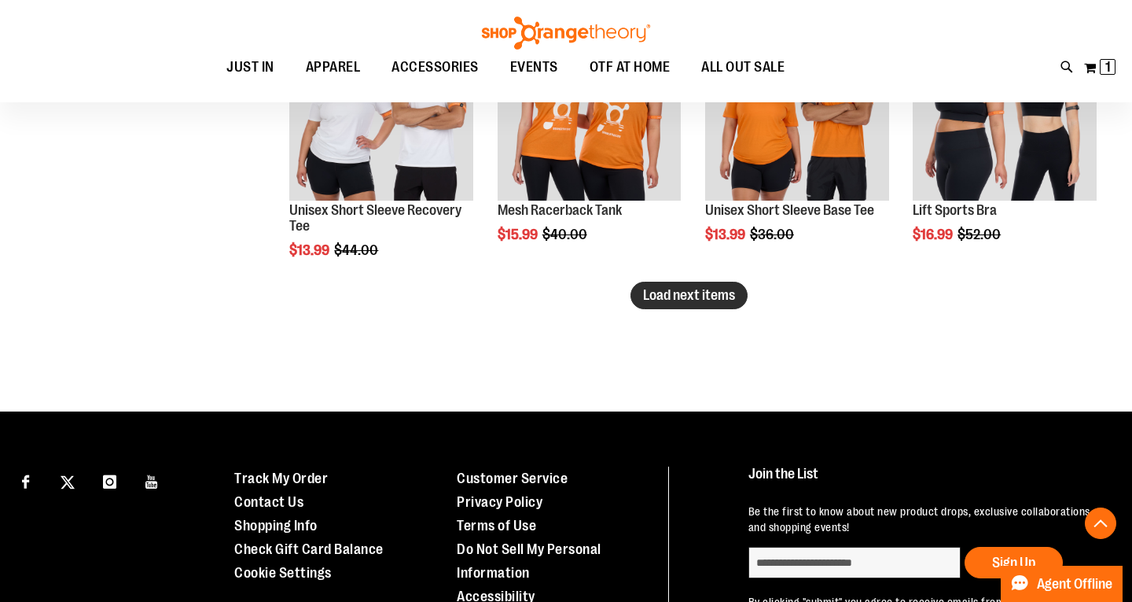
click at [710, 296] on span "Load next items" at bounding box center [689, 295] width 92 height 16
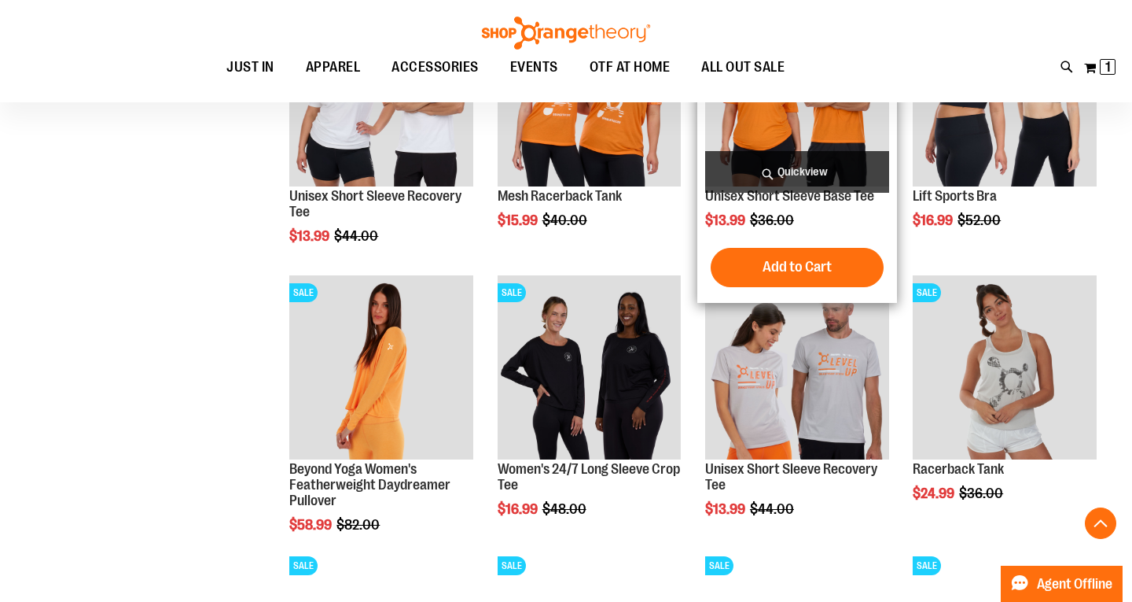
scroll to position [5046, 0]
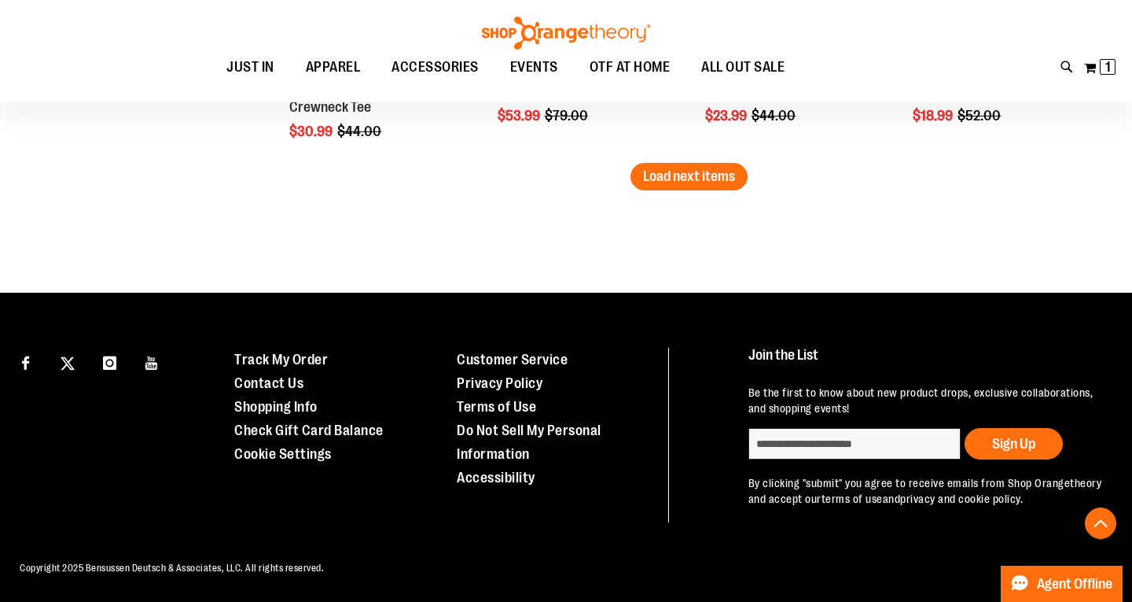
scroll to position [5880, 0]
